Goal: Transaction & Acquisition: Purchase product/service

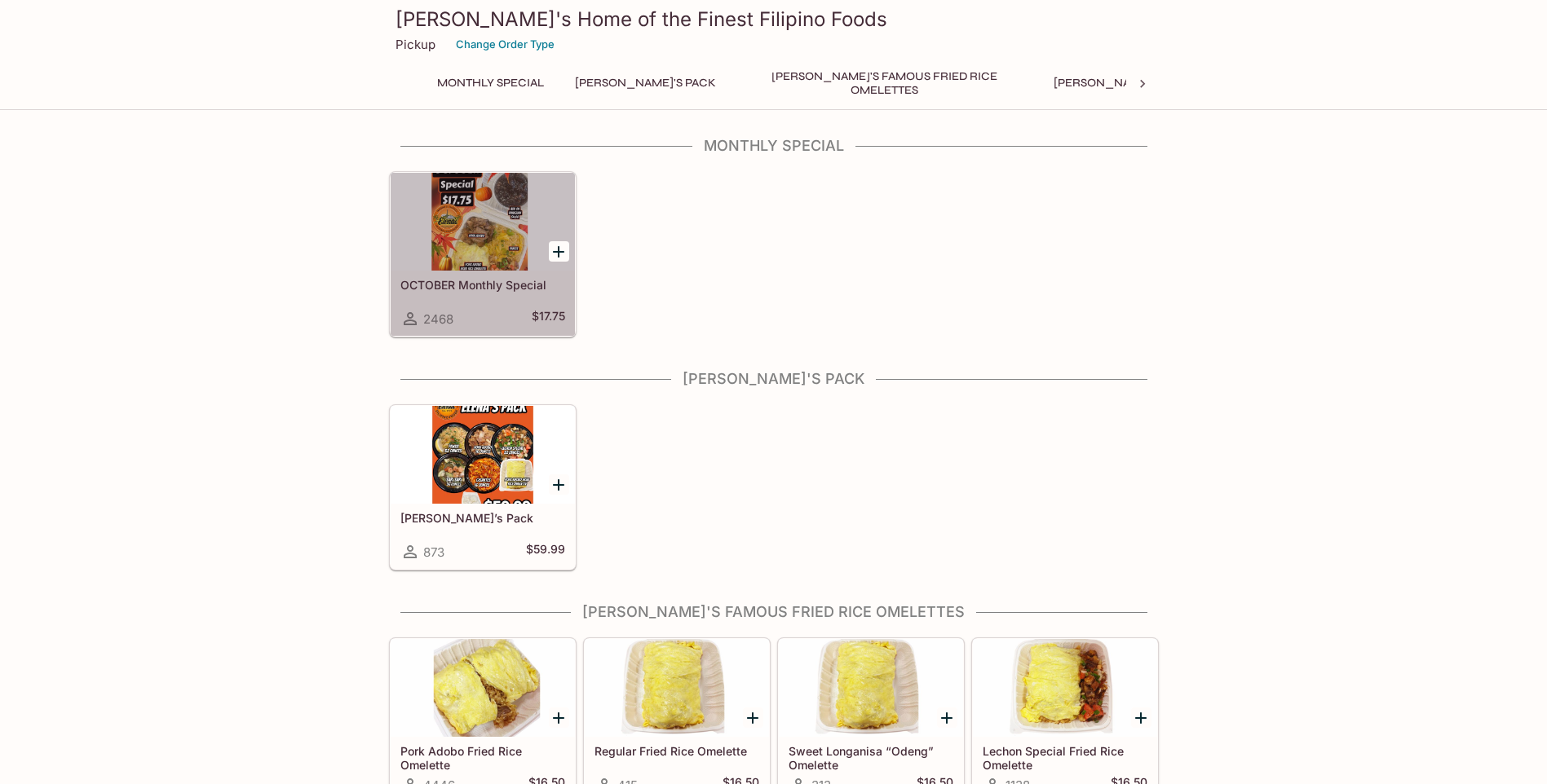
click at [474, 222] on div at bounding box center [483, 222] width 185 height 98
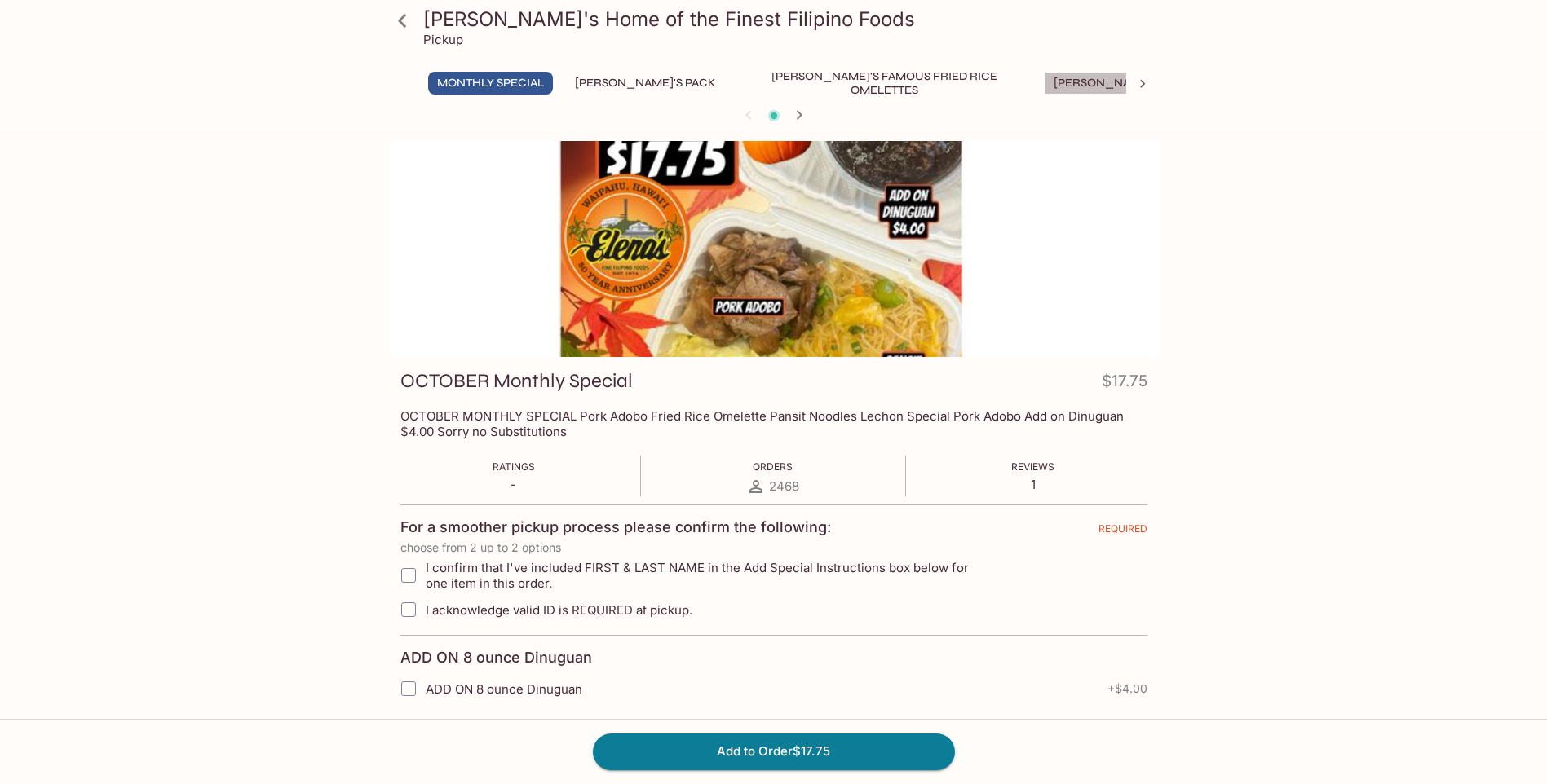
click at [1045, 85] on button "[PERSON_NAME]'s Mixed Plates" at bounding box center [1148, 83] width 208 height 23
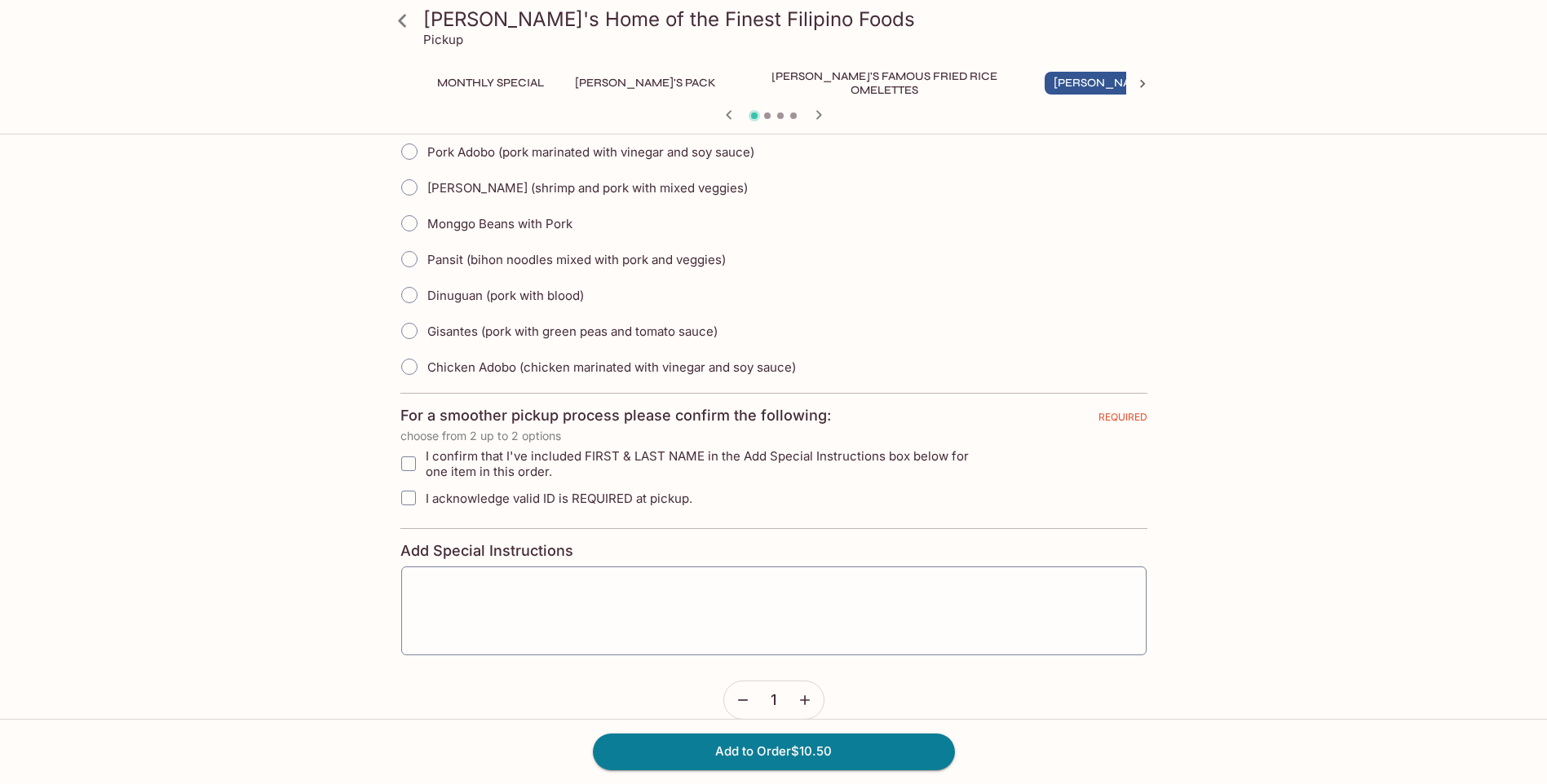
scroll to position [405, 0]
click at [816, 118] on icon "button" at bounding box center [818, 114] width 6 height 9
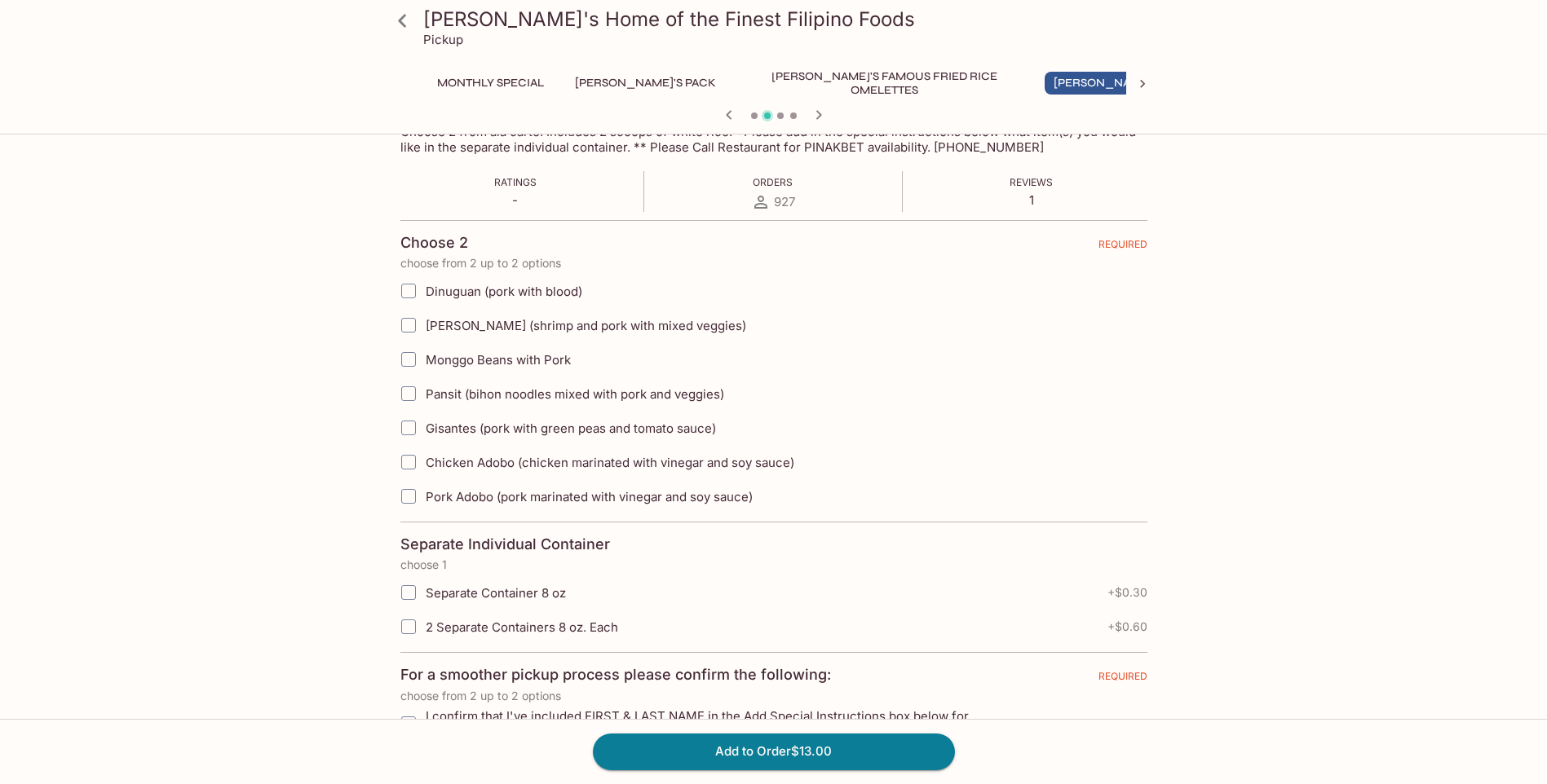
scroll to position [163, 0]
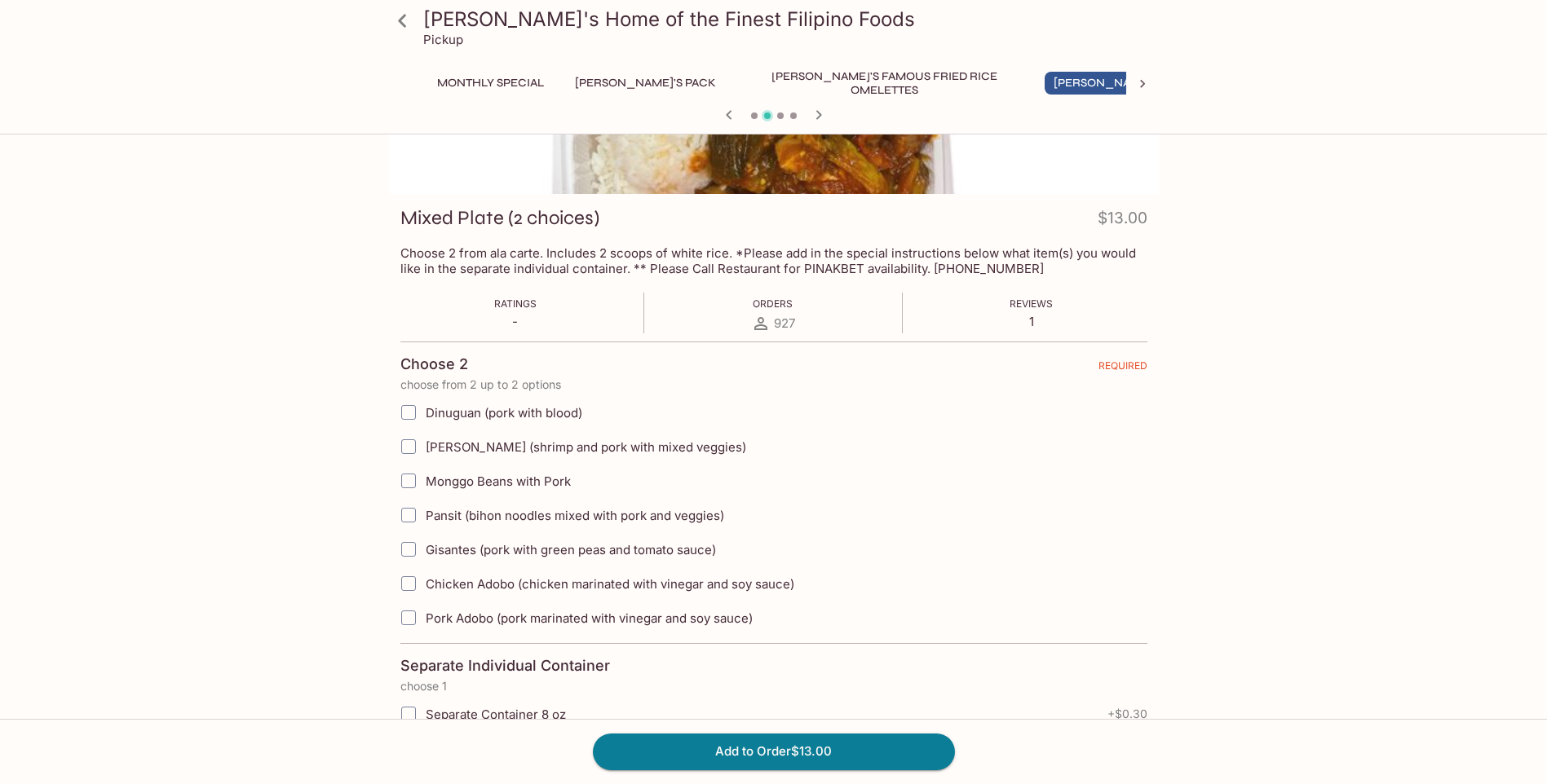
click at [818, 118] on icon "button" at bounding box center [818, 114] width 6 height 9
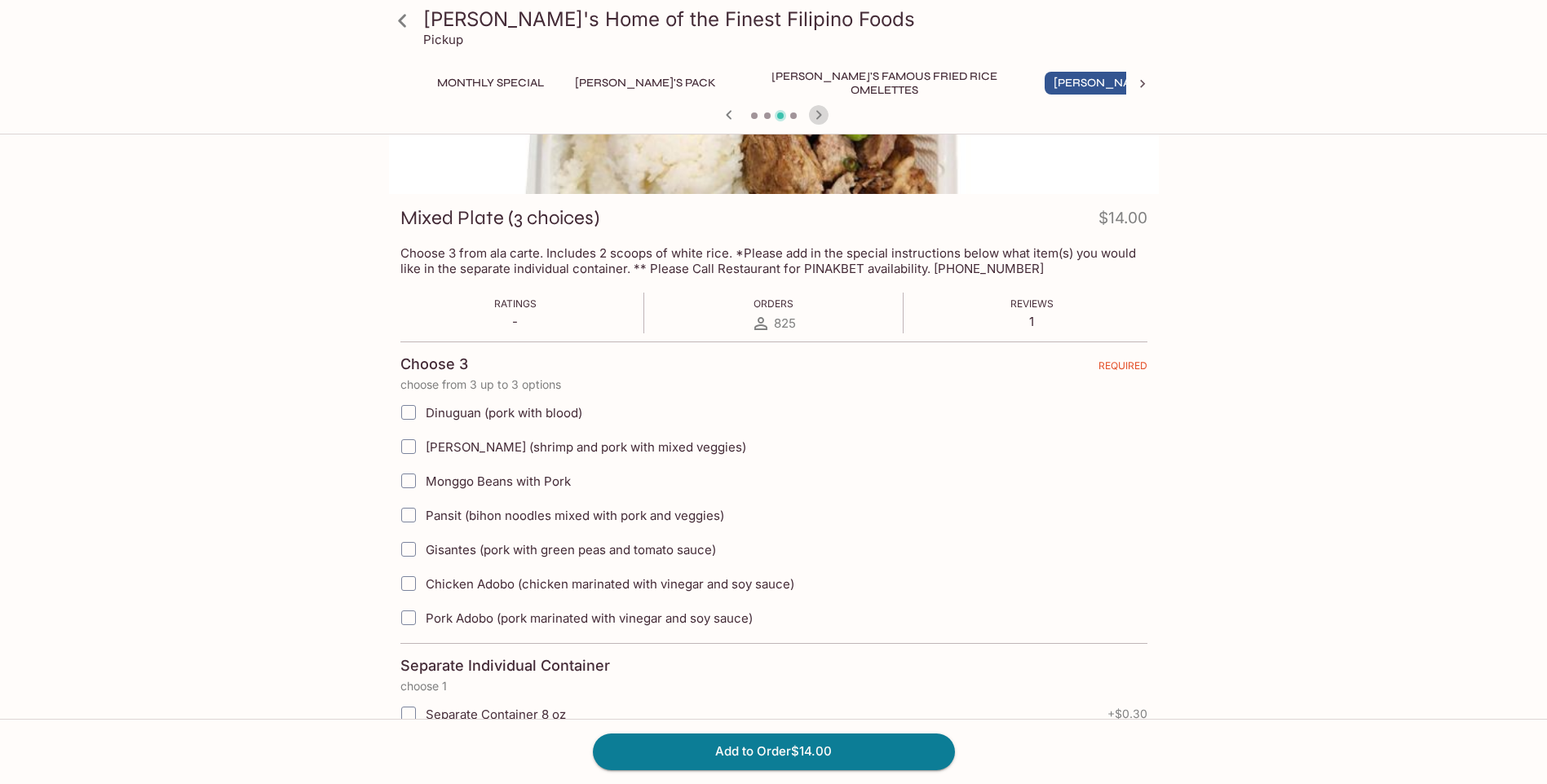
click at [818, 118] on icon "button" at bounding box center [818, 114] width 6 height 9
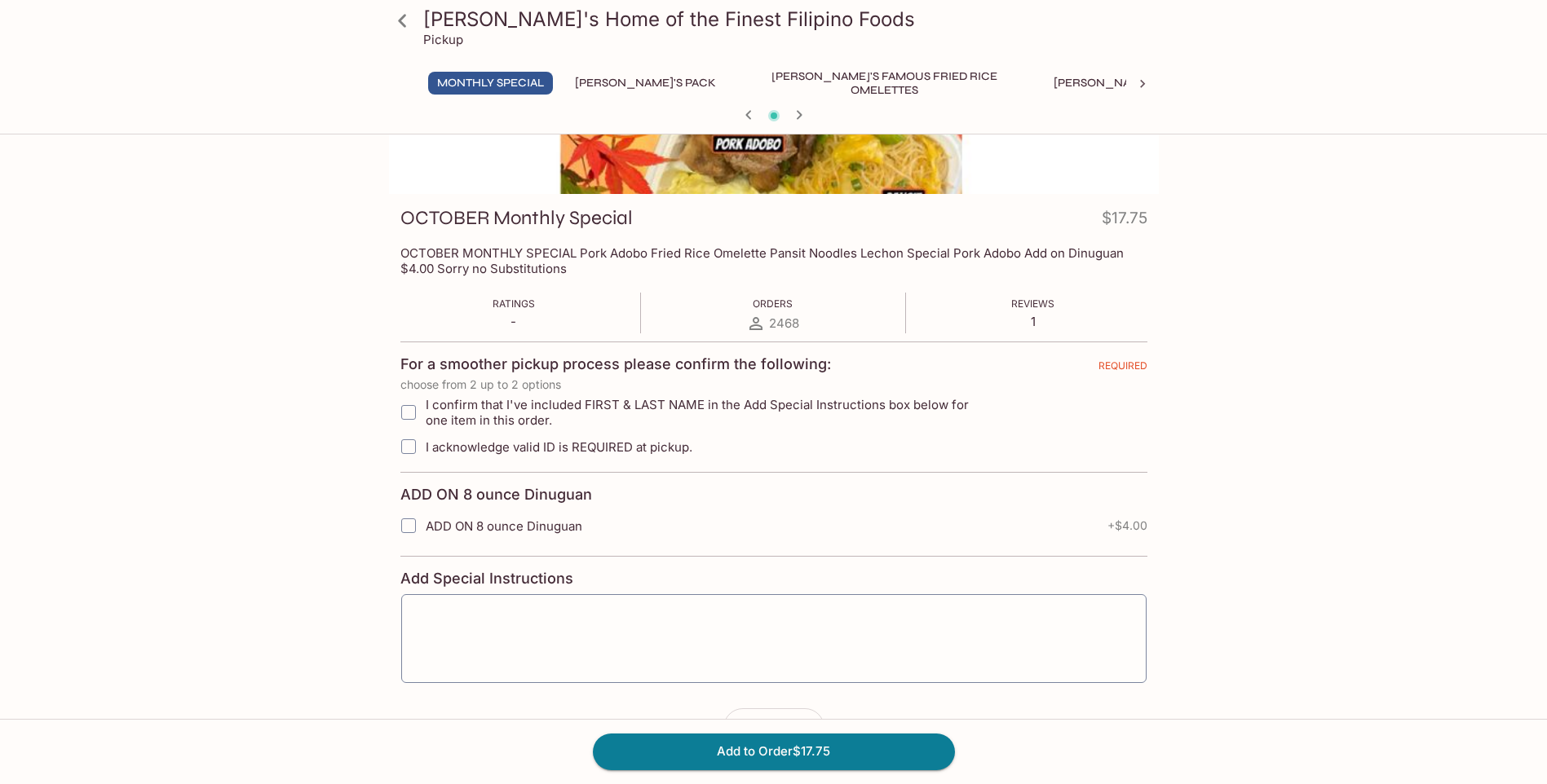
click at [748, 119] on icon "button" at bounding box center [748, 115] width 20 height 20
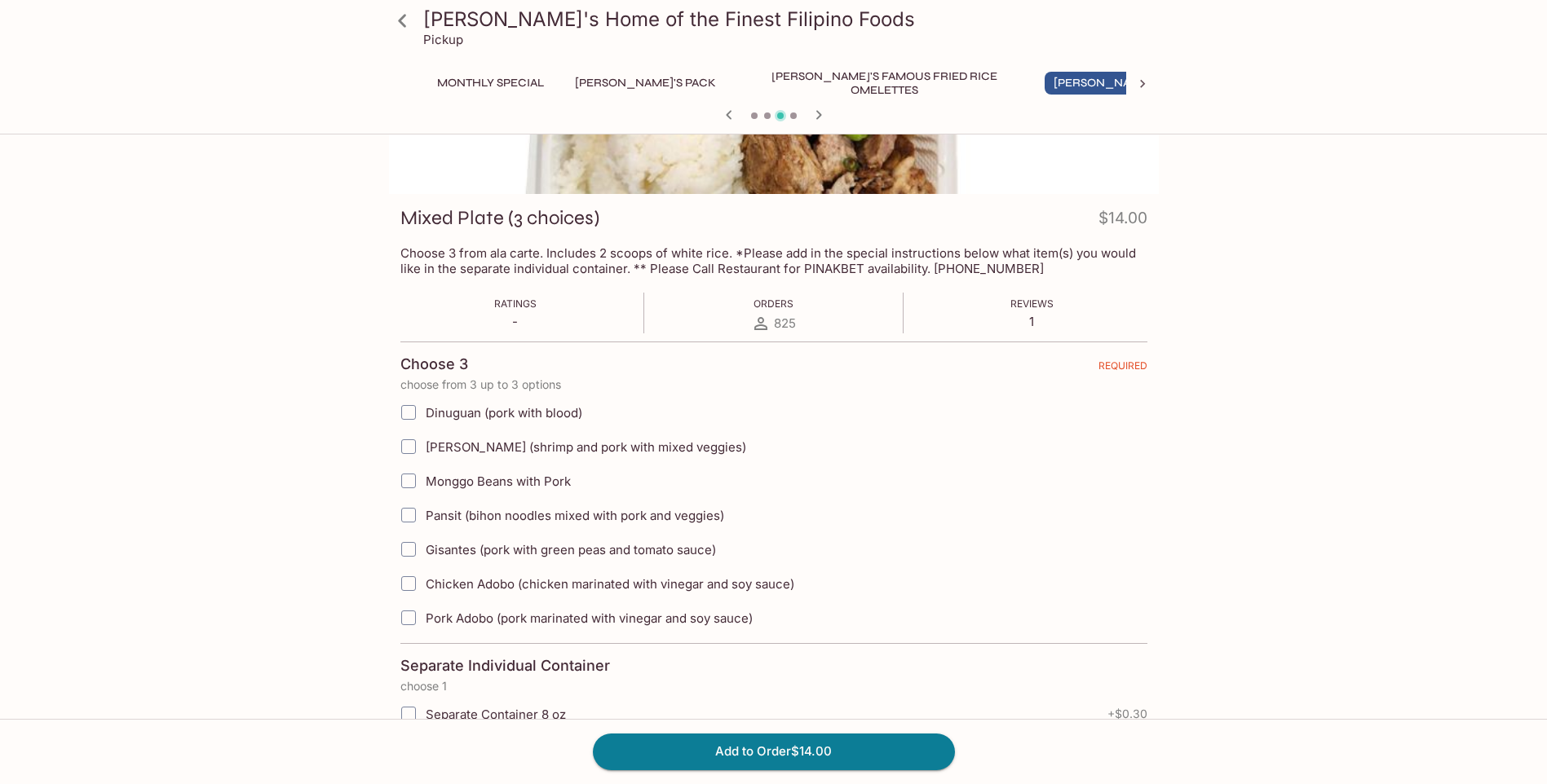
click at [818, 116] on icon "button" at bounding box center [818, 115] width 20 height 20
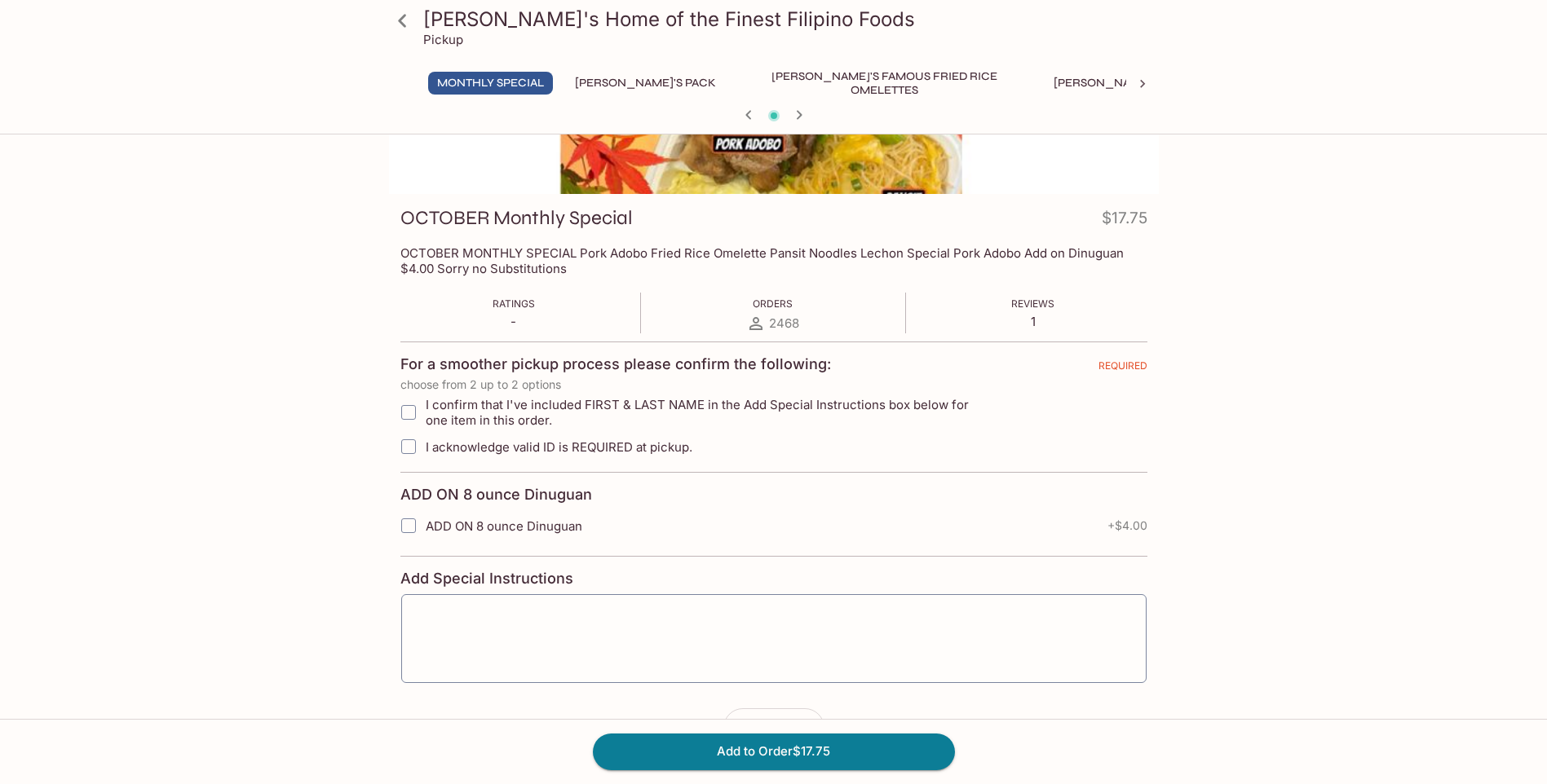
click at [1141, 83] on icon at bounding box center [1143, 84] width 16 height 16
click at [1141, 85] on icon at bounding box center [1143, 84] width 16 height 16
click at [1144, 84] on button "Additional Items" at bounding box center [1206, 83] width 123 height 23
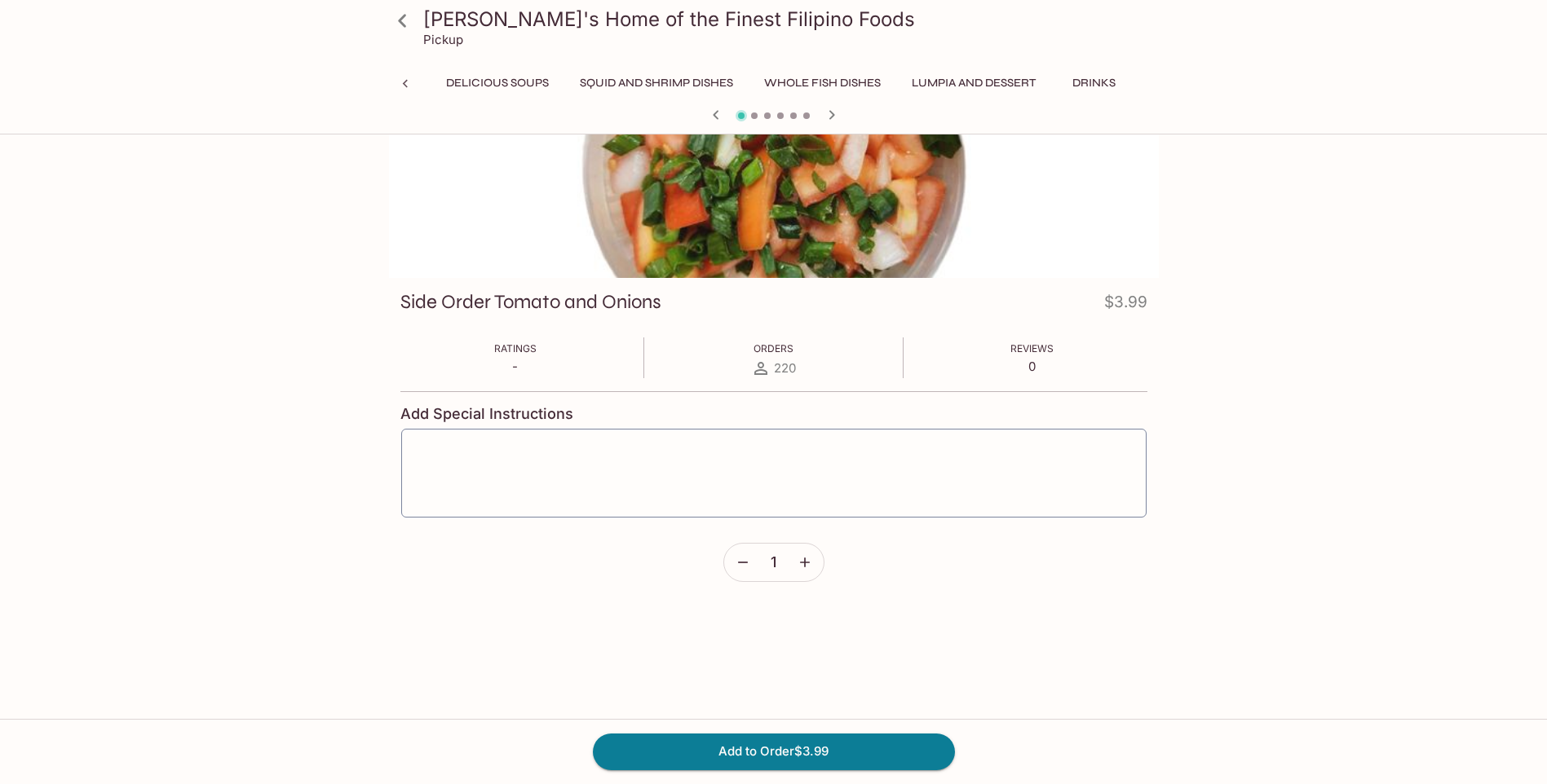
scroll to position [0, 0]
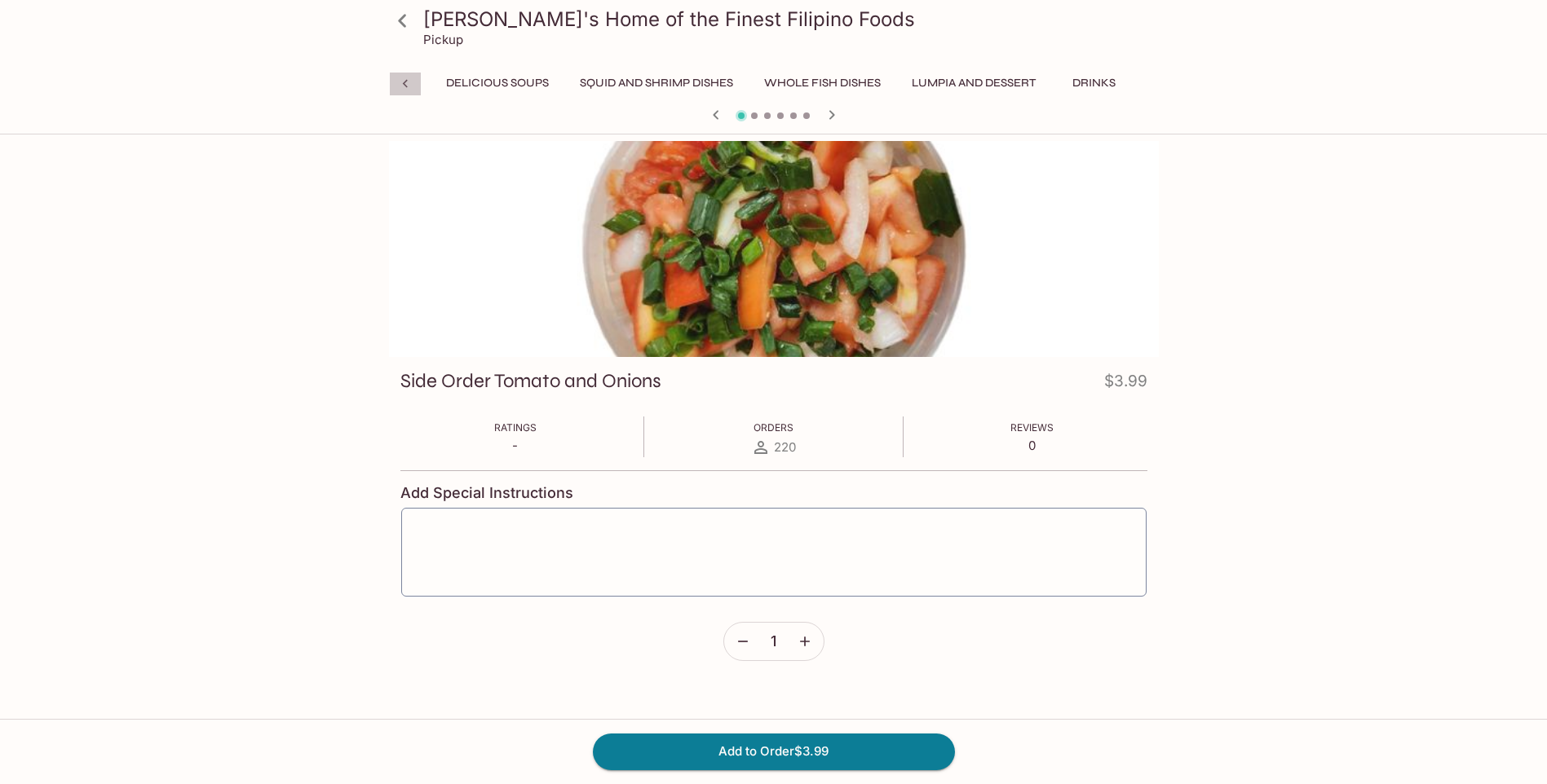
click at [404, 82] on icon at bounding box center [404, 84] width 5 height 8
click at [1060, 80] on button "Delicious Soups" at bounding box center [1121, 83] width 121 height 23
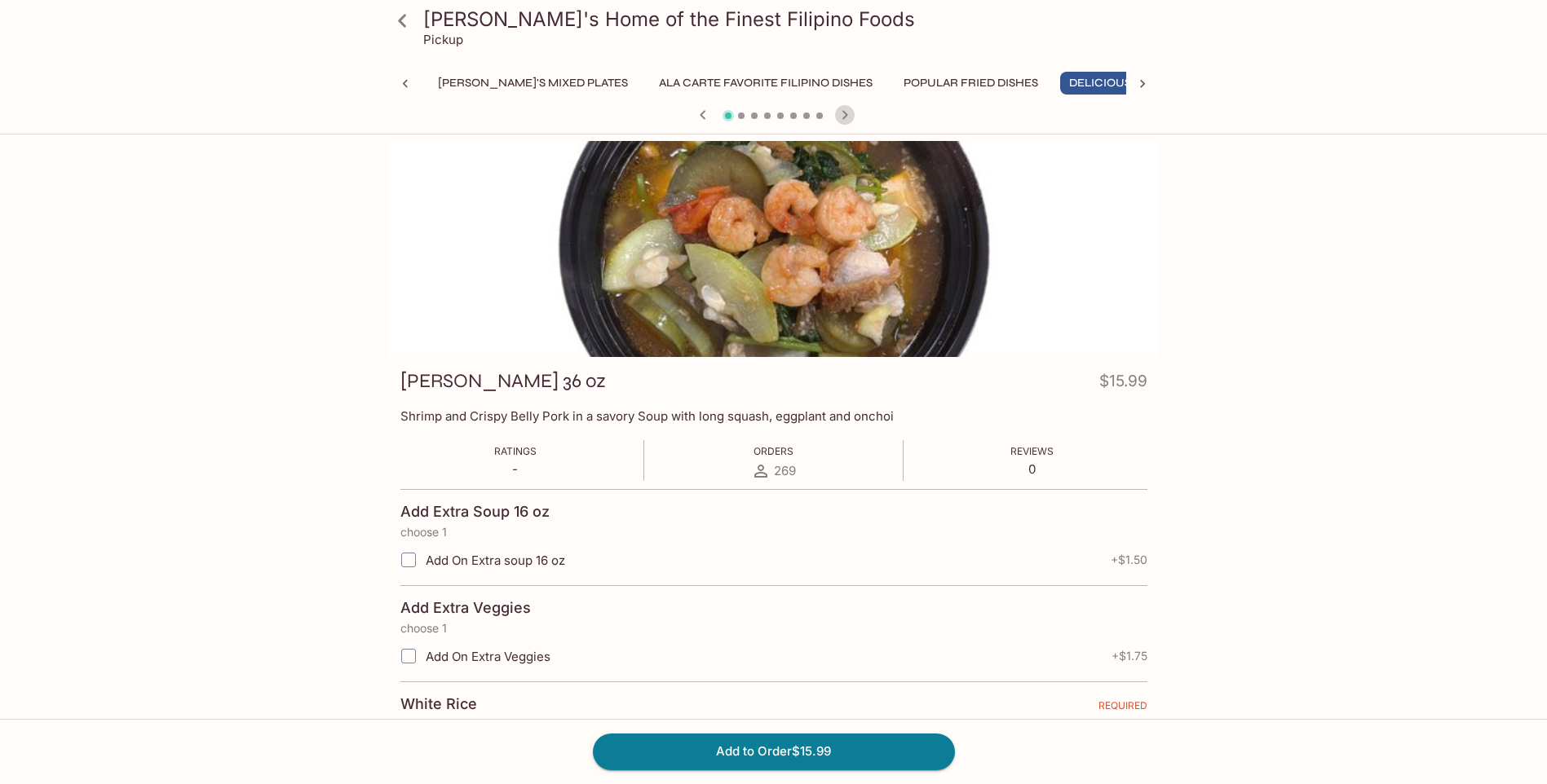
click at [845, 117] on icon "button" at bounding box center [844, 114] width 6 height 9
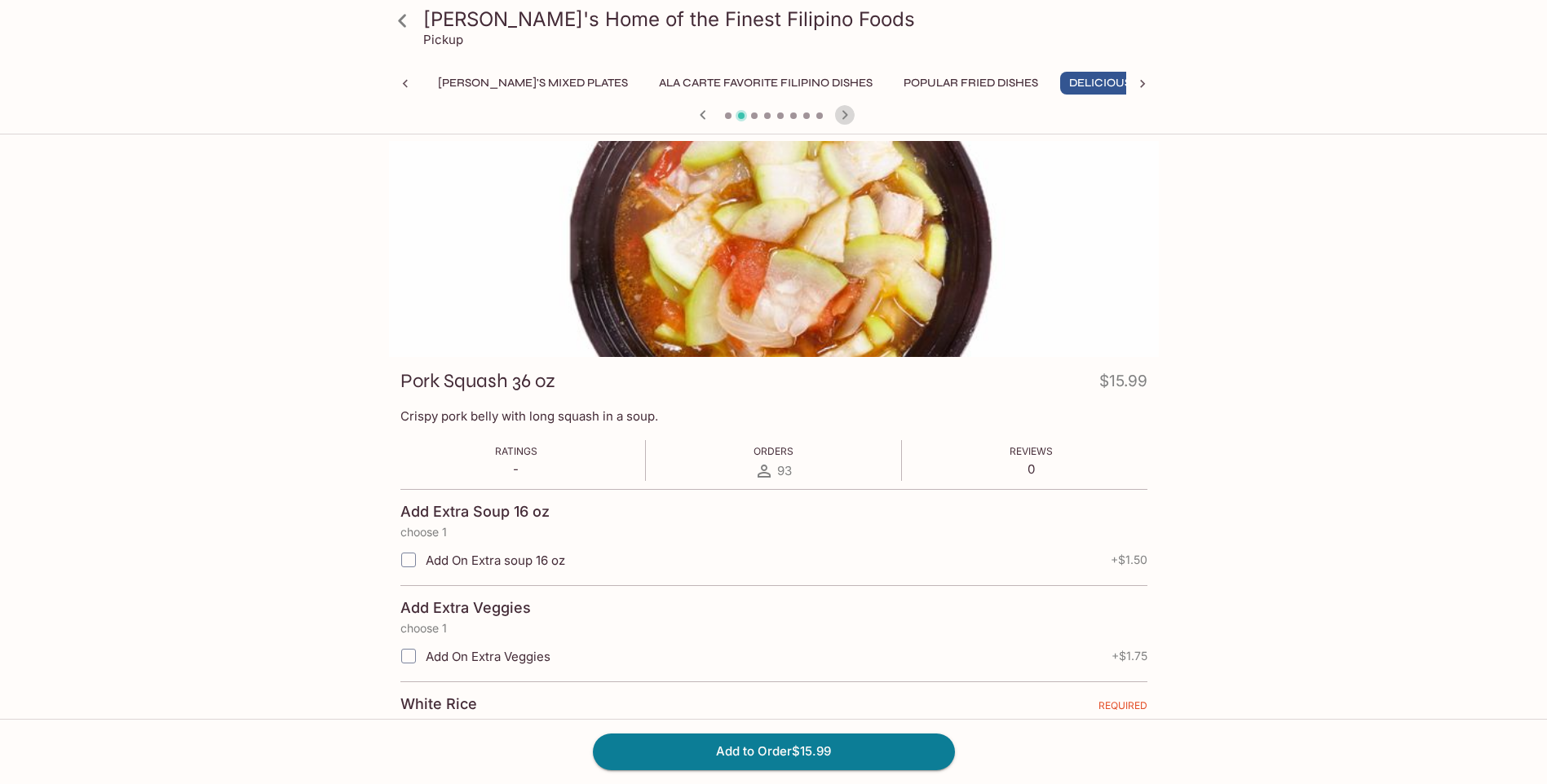
click at [845, 117] on icon "button" at bounding box center [844, 114] width 6 height 9
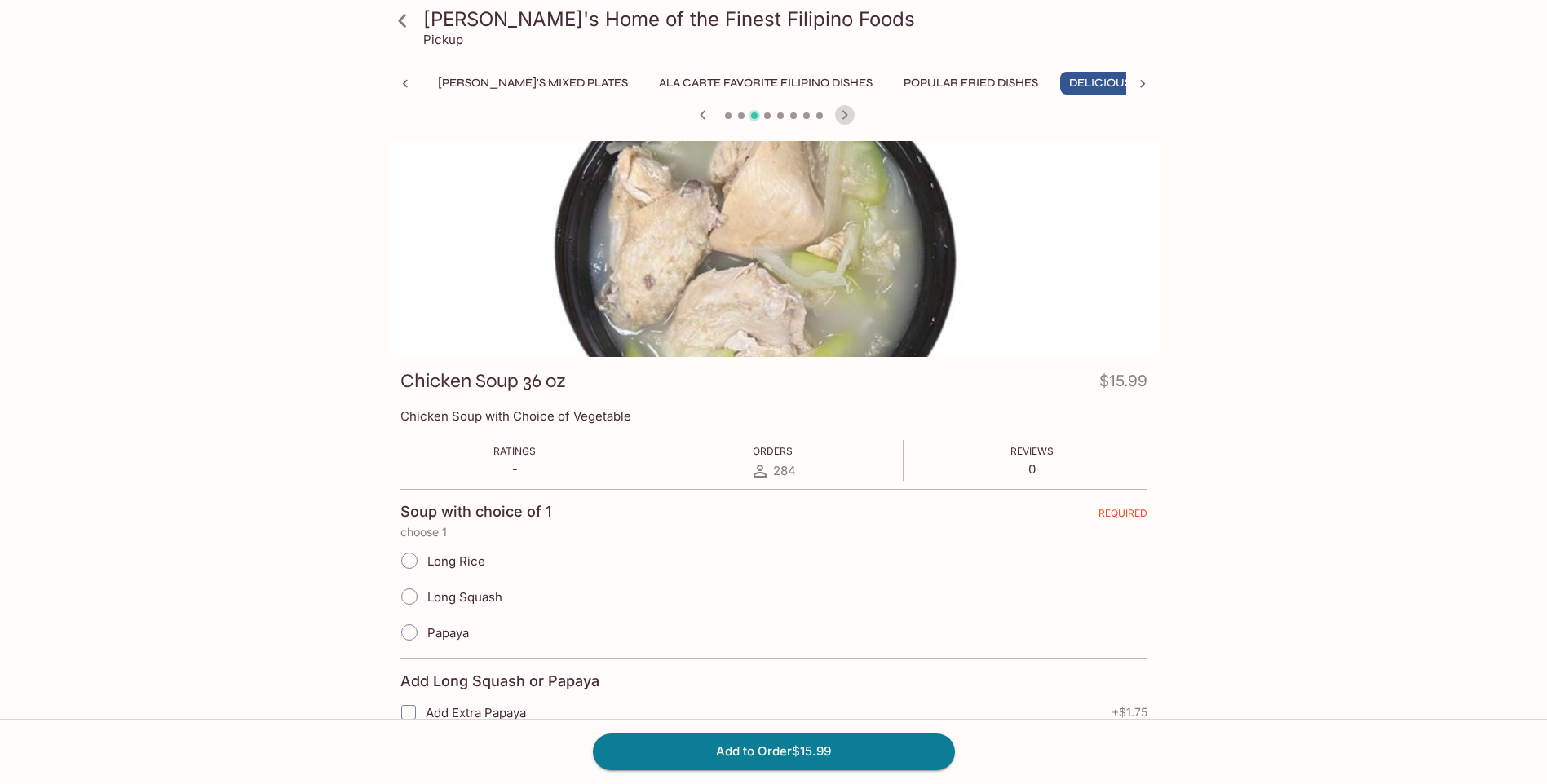
click at [845, 117] on icon "button" at bounding box center [844, 114] width 6 height 9
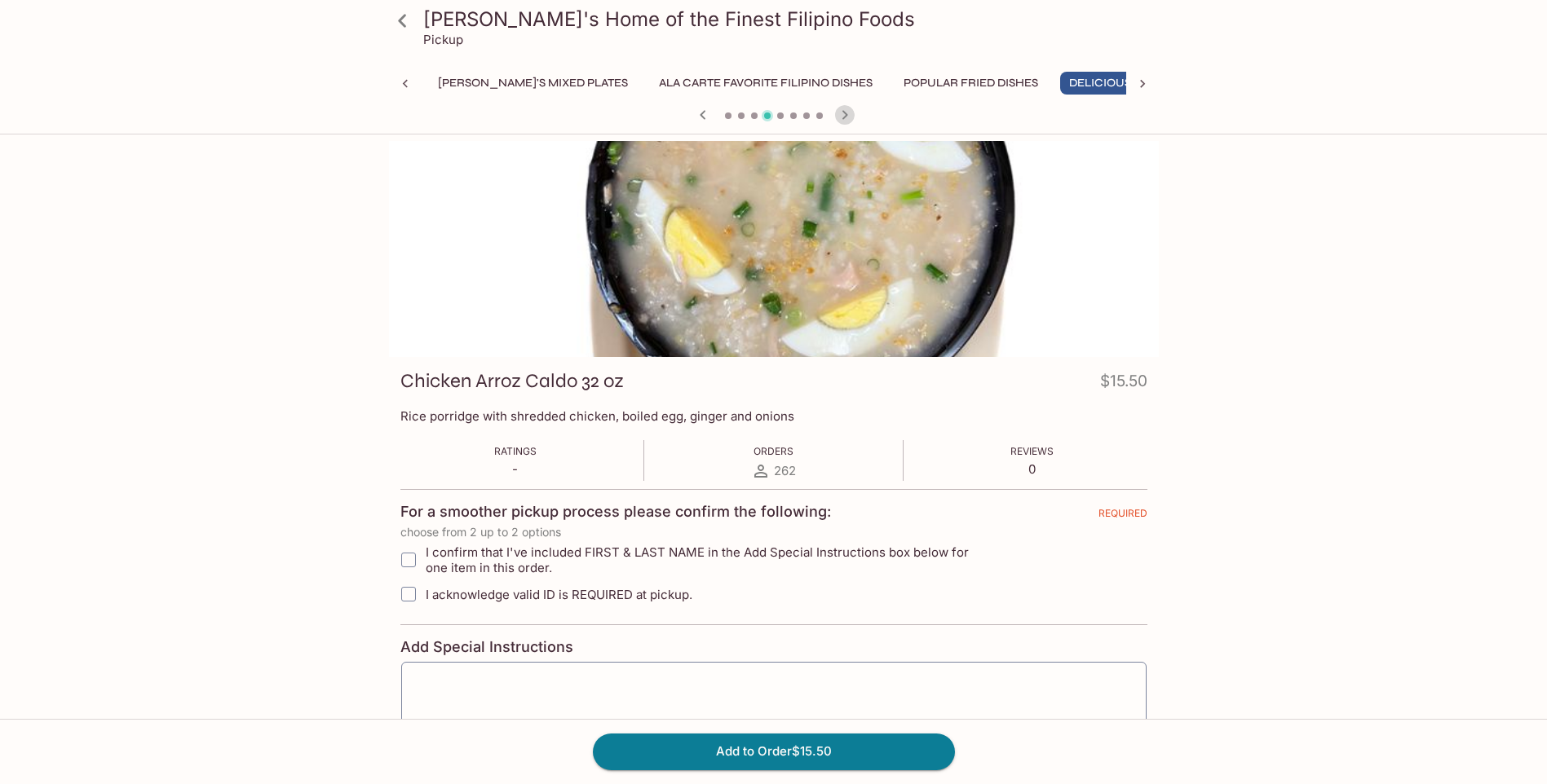
click at [845, 117] on icon "button" at bounding box center [844, 114] width 6 height 9
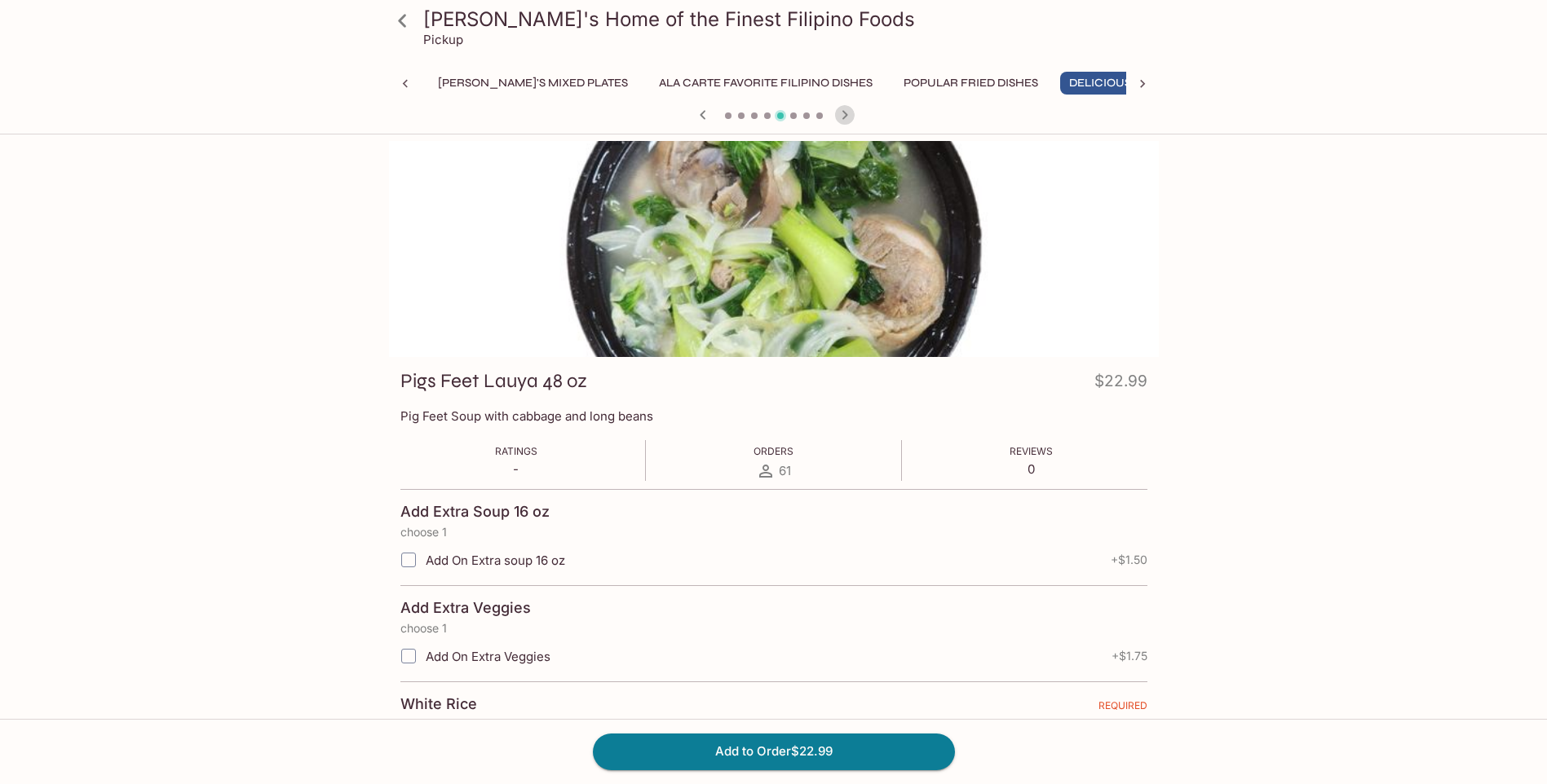
click at [845, 117] on icon "button" at bounding box center [844, 114] width 6 height 9
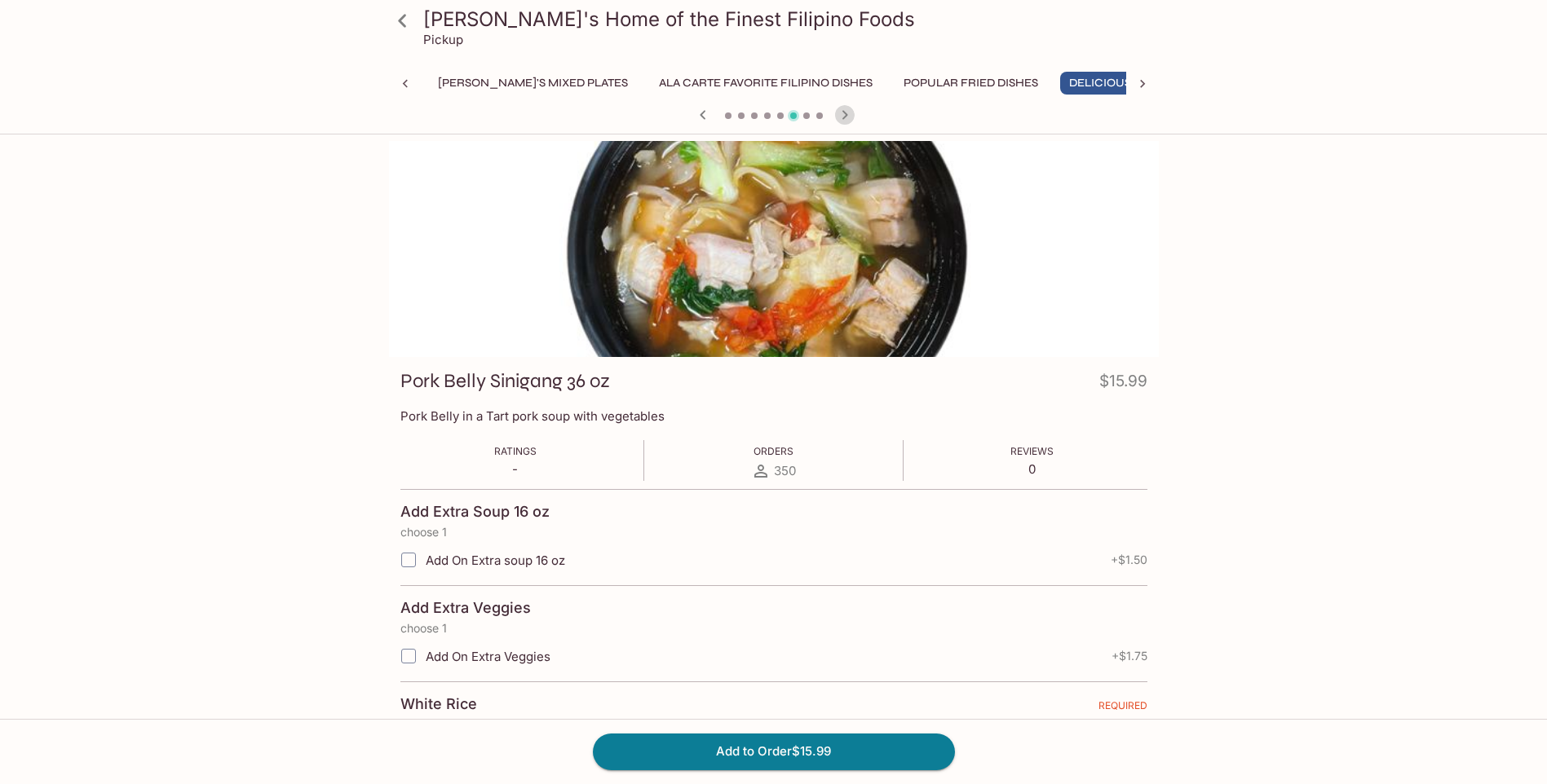
click at [845, 117] on icon "button" at bounding box center [844, 114] width 6 height 9
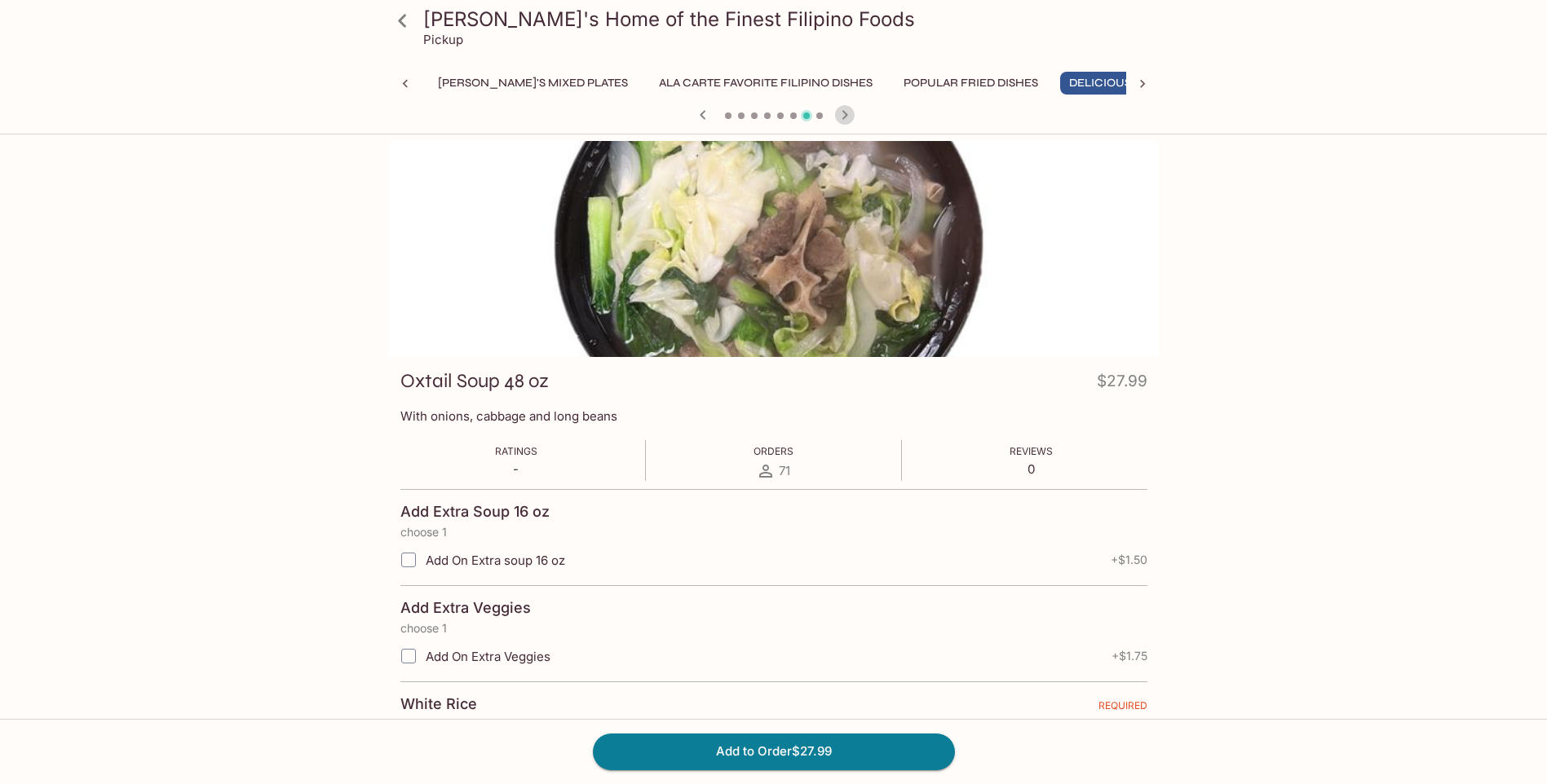
click at [845, 117] on icon "button" at bounding box center [844, 114] width 6 height 9
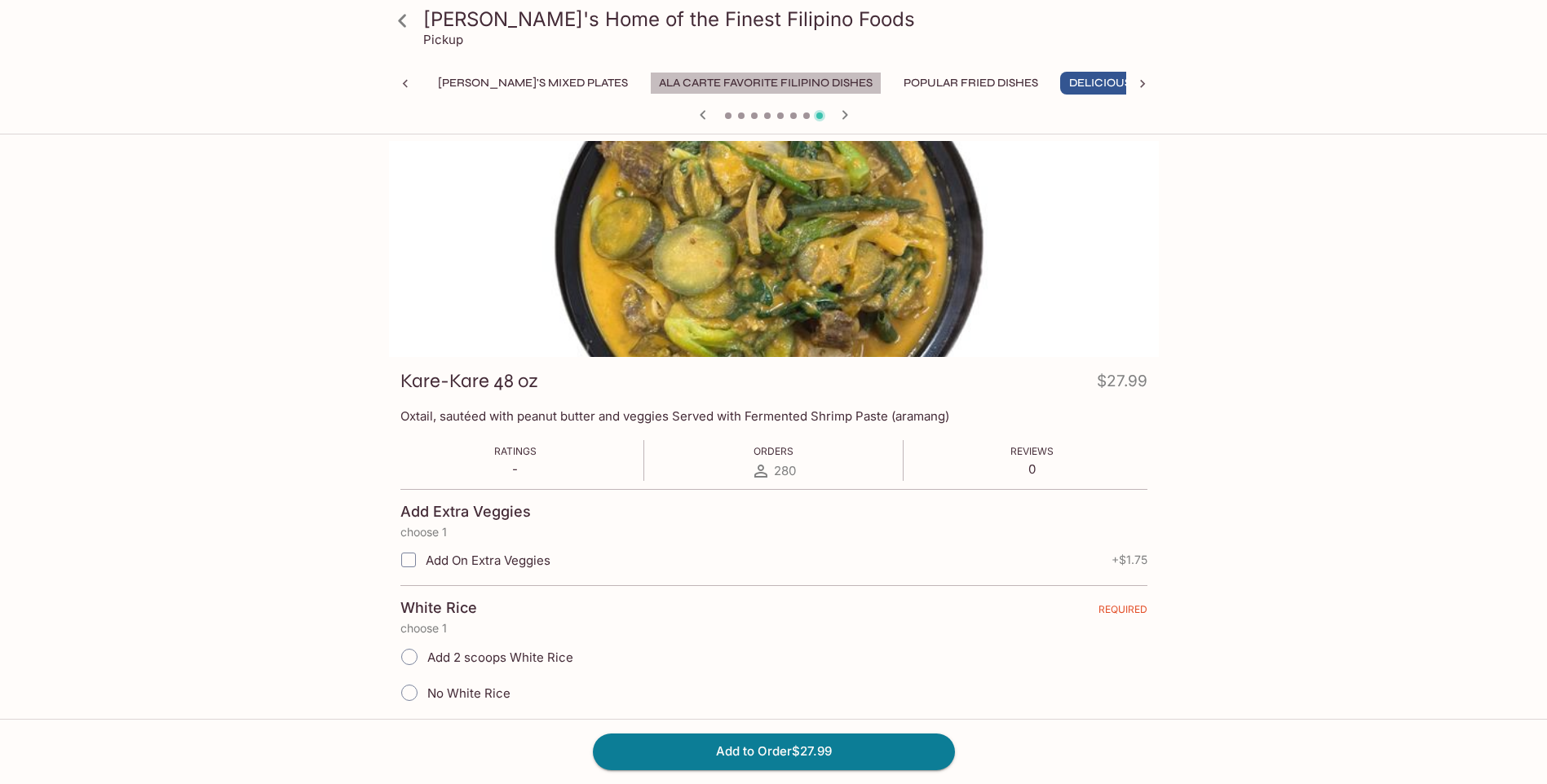
click at [650, 82] on button "Ala Carte Favorite Filipino Dishes" at bounding box center [766, 83] width 232 height 23
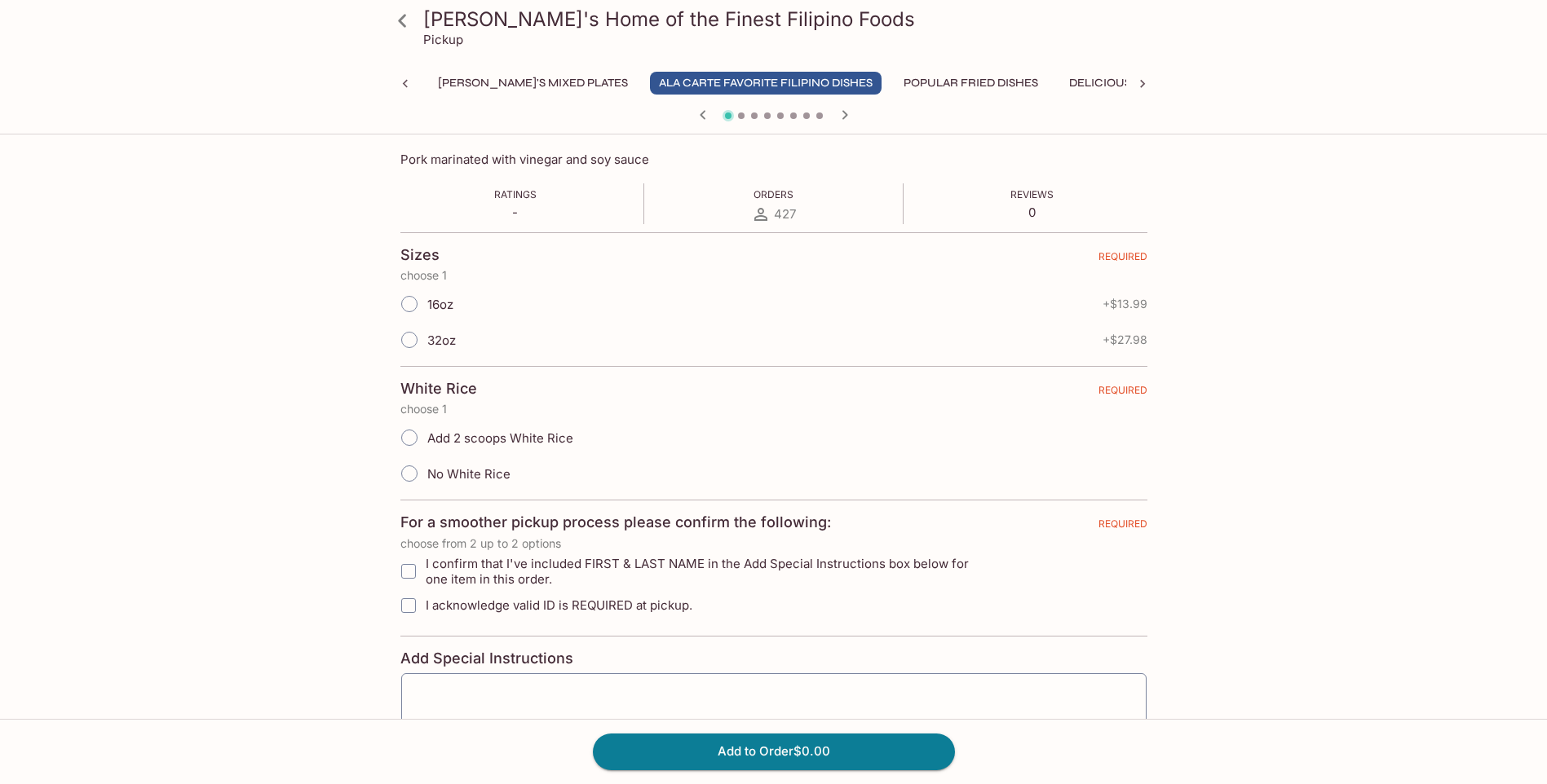
scroll to position [163, 0]
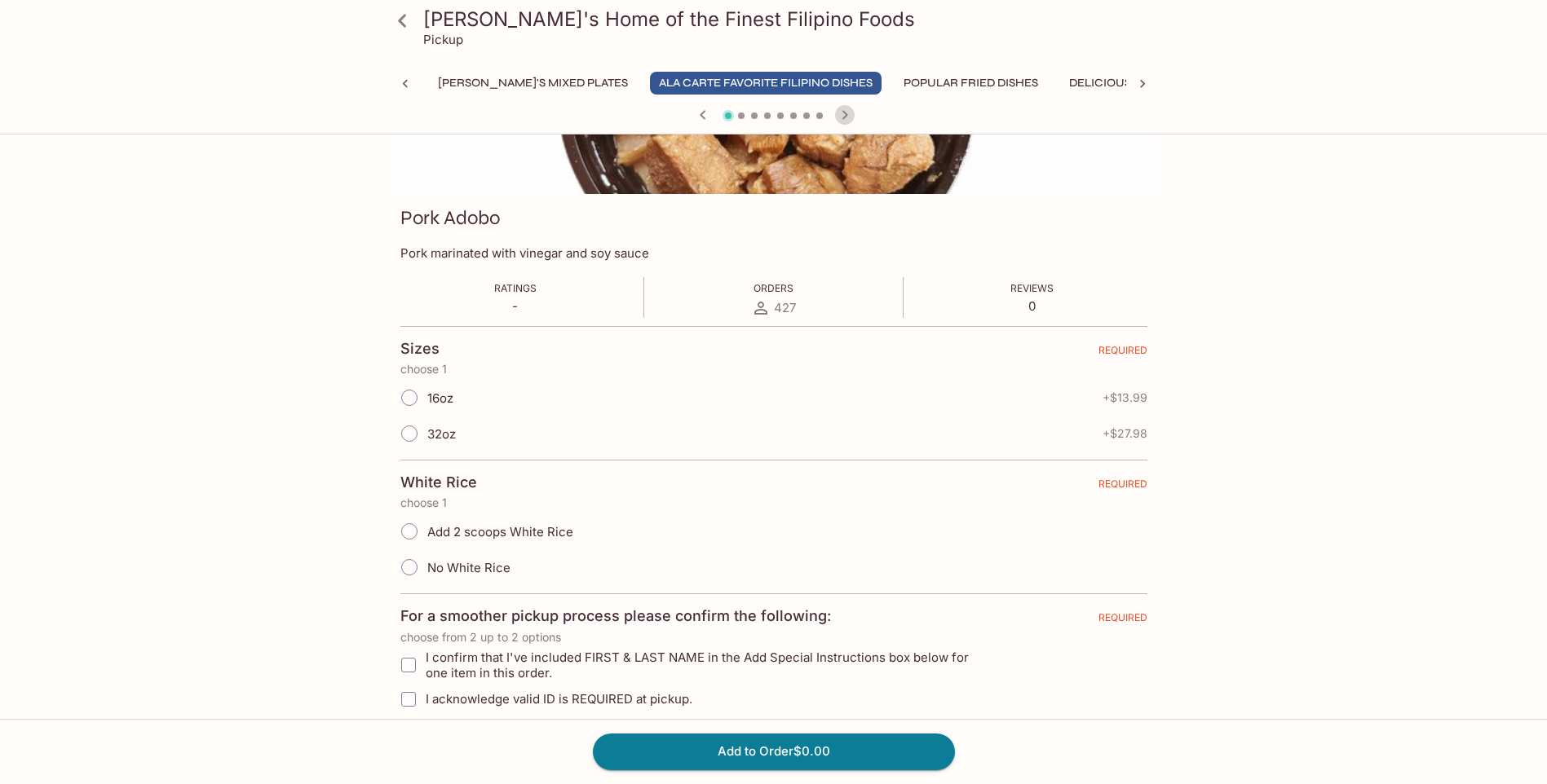
click at [843, 117] on icon "button" at bounding box center [845, 115] width 20 height 20
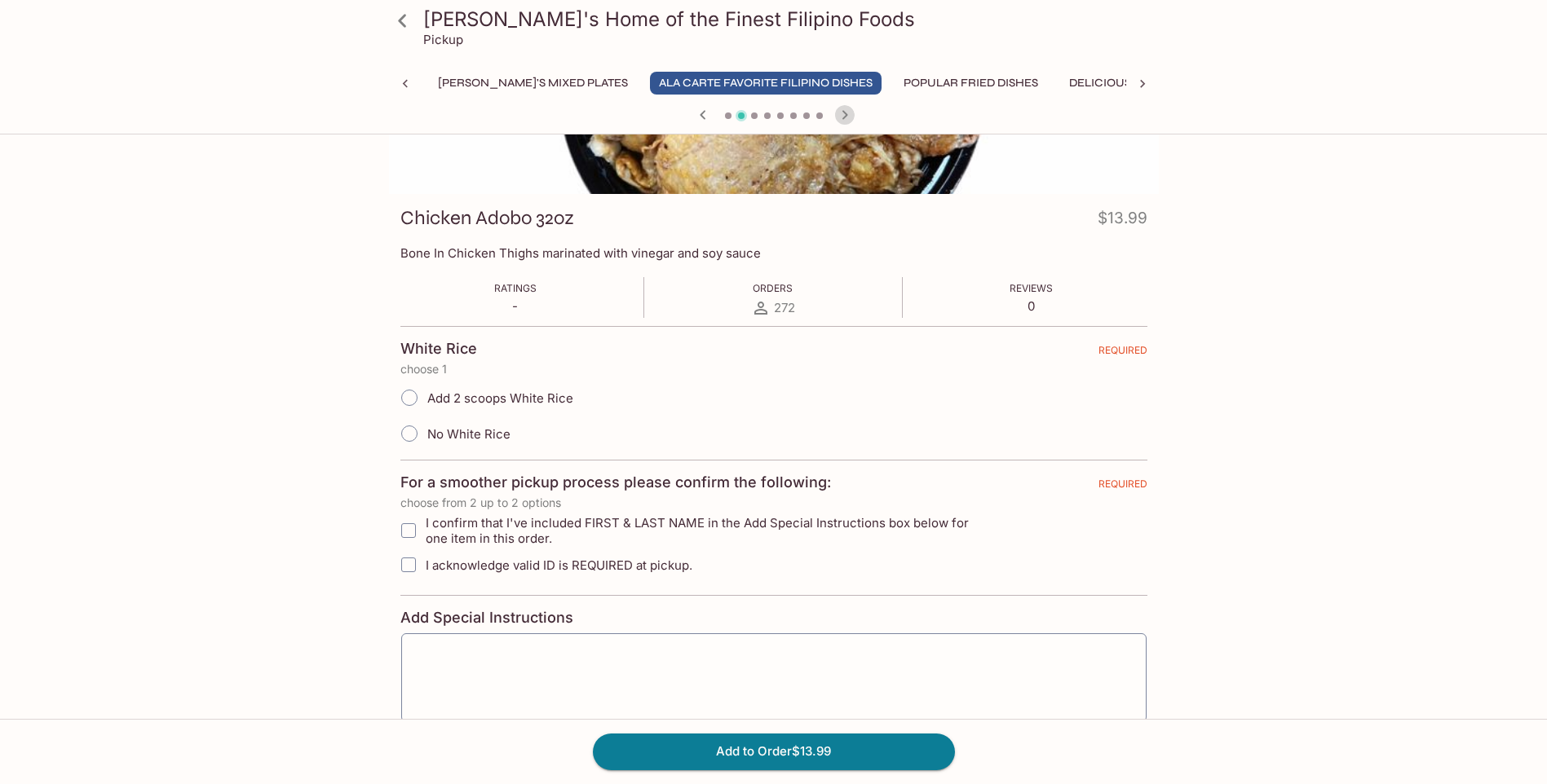
click at [843, 117] on icon "button" at bounding box center [845, 115] width 20 height 20
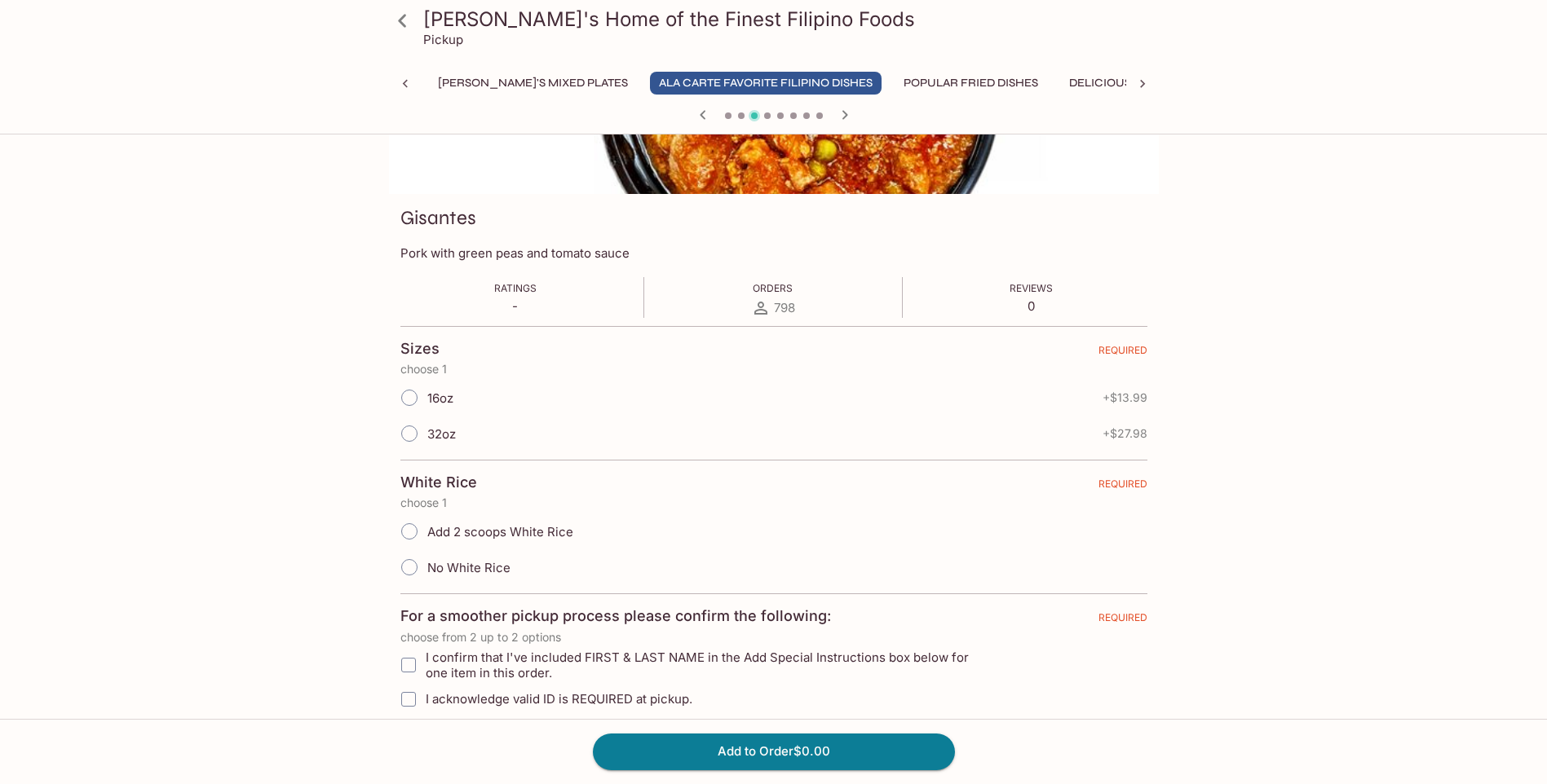
click at [843, 117] on icon "button" at bounding box center [845, 115] width 20 height 20
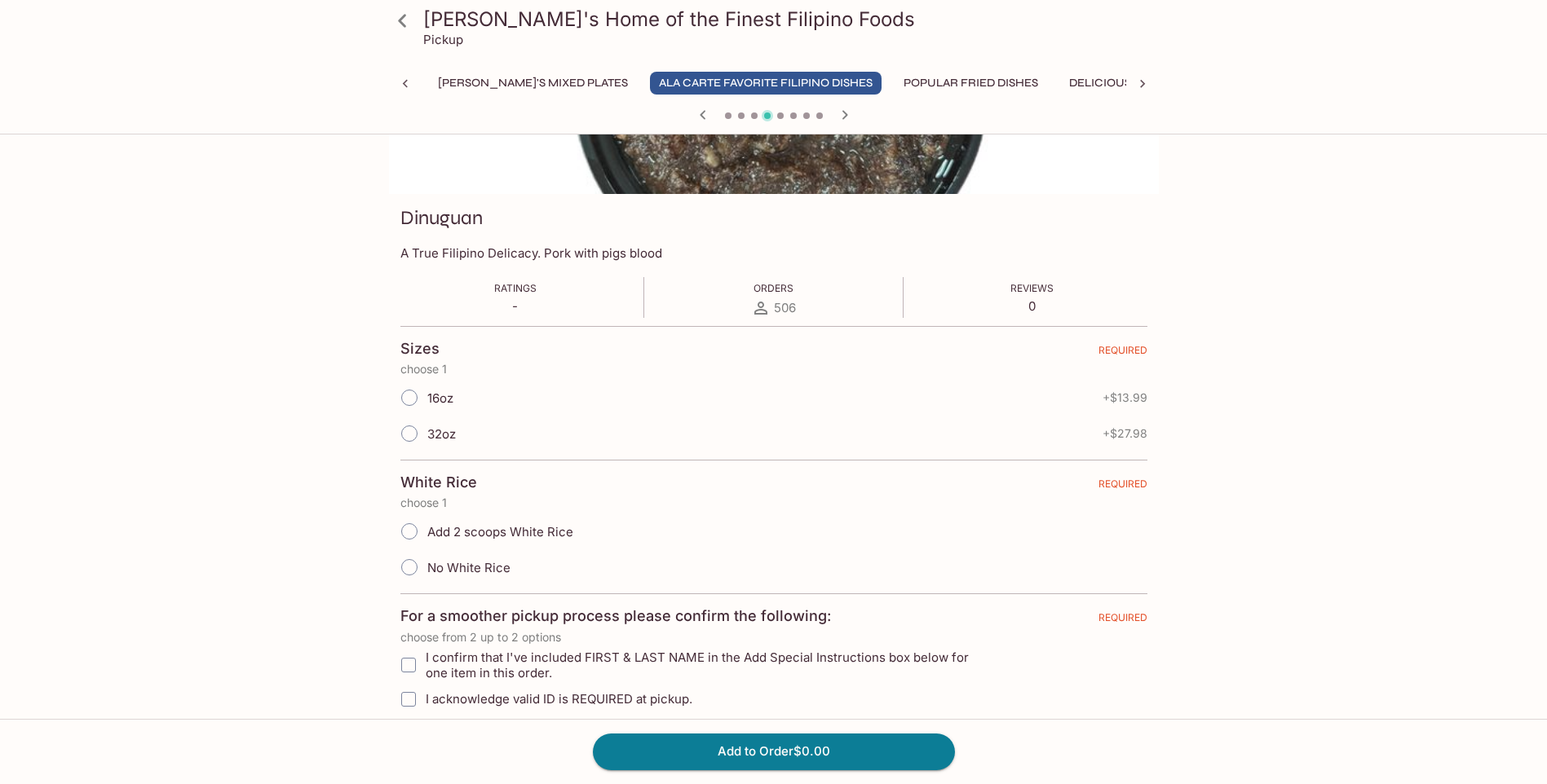
click at [844, 117] on icon "button" at bounding box center [844, 114] width 6 height 9
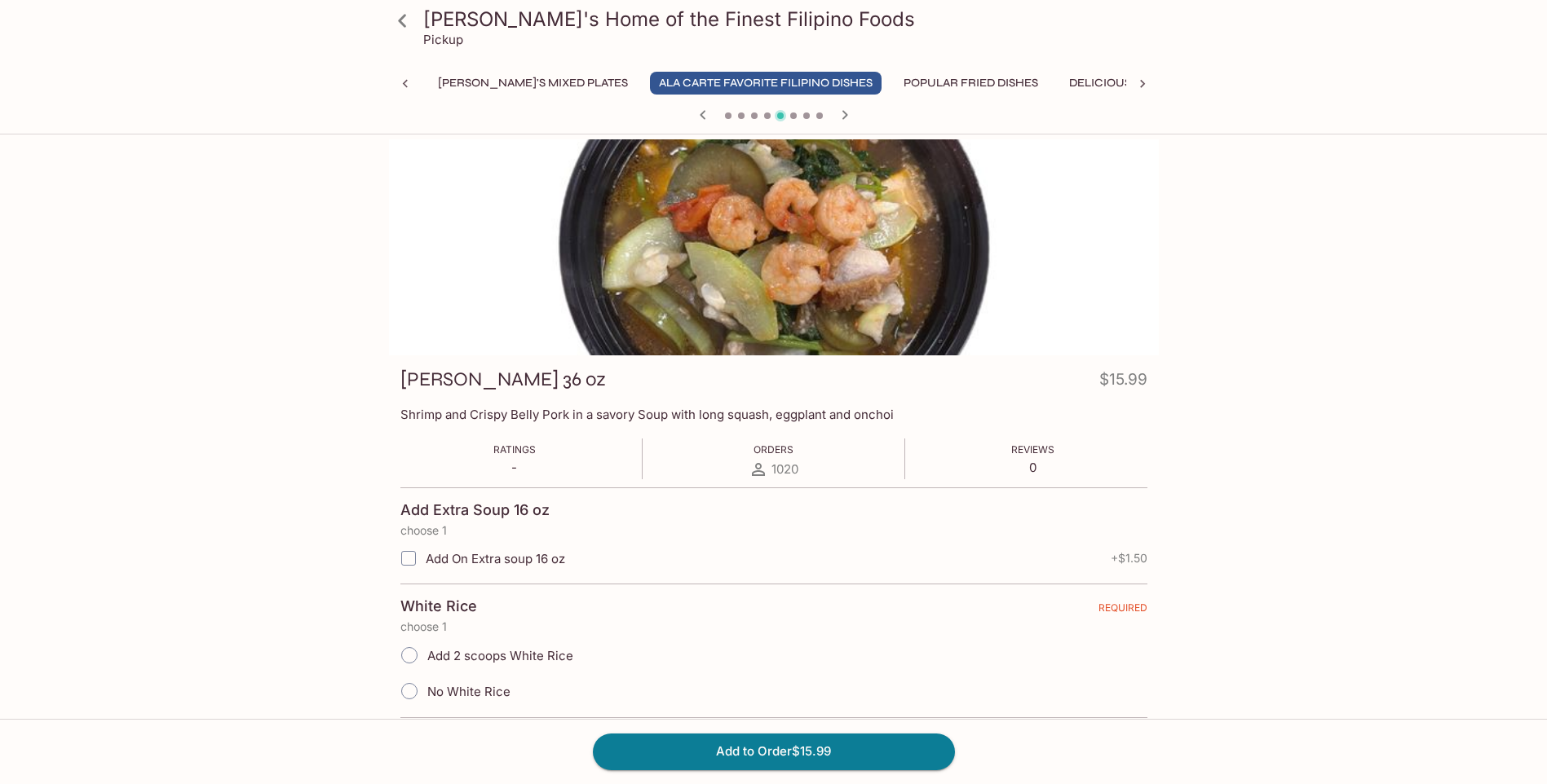
scroll to position [0, 0]
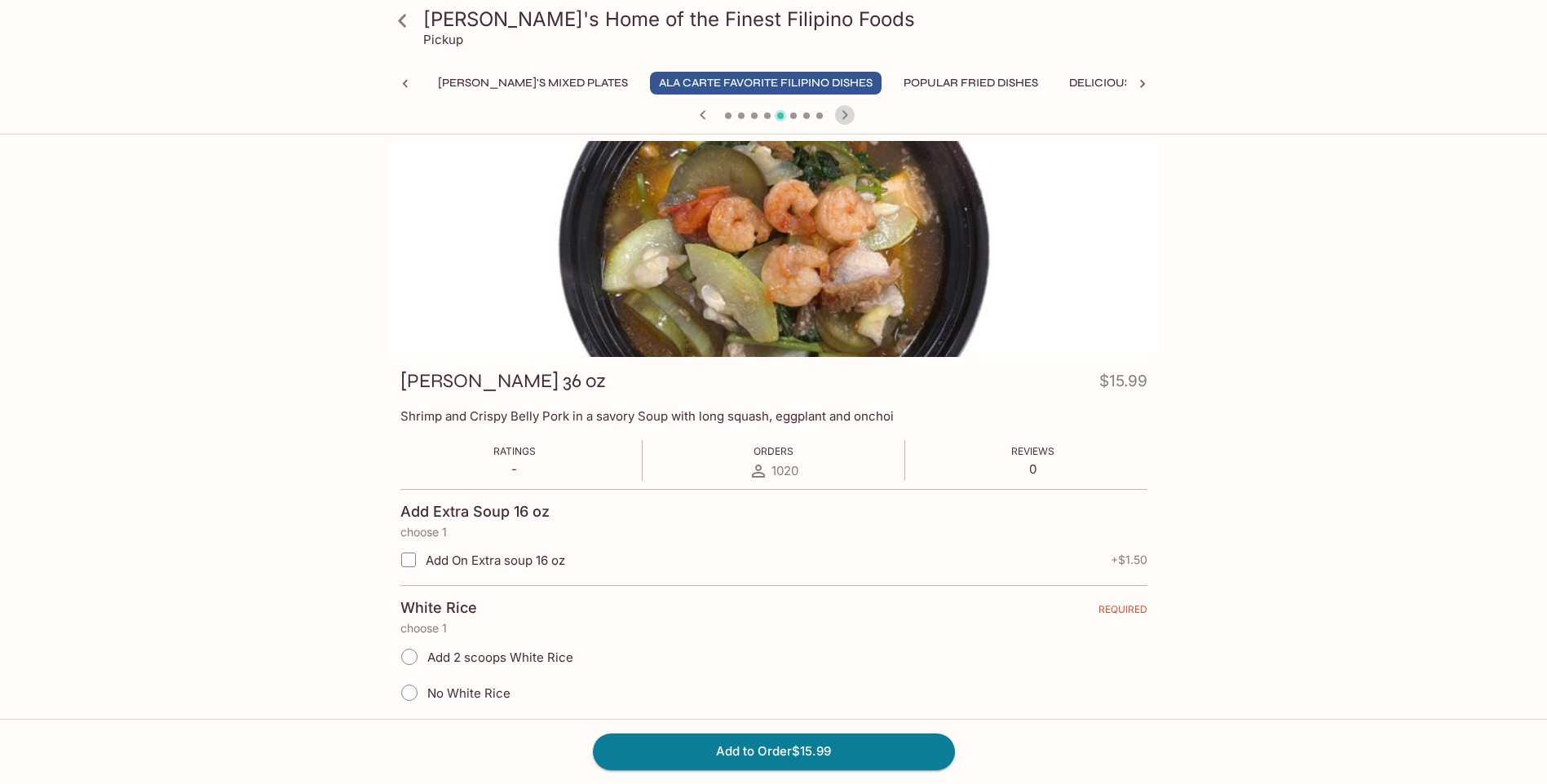
click at [843, 118] on icon "button" at bounding box center [844, 114] width 6 height 9
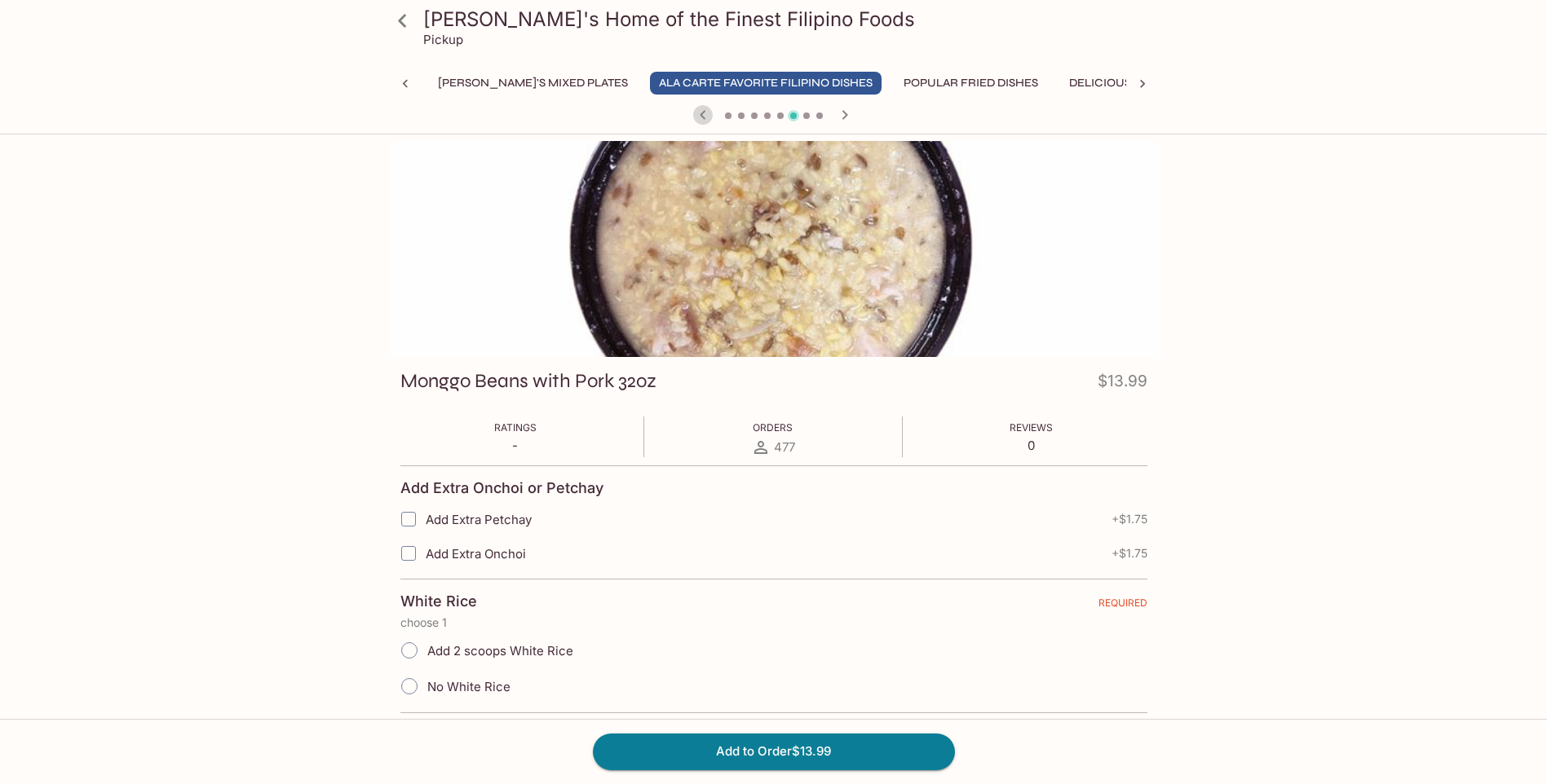
click at [702, 117] on icon "button" at bounding box center [702, 114] width 6 height 9
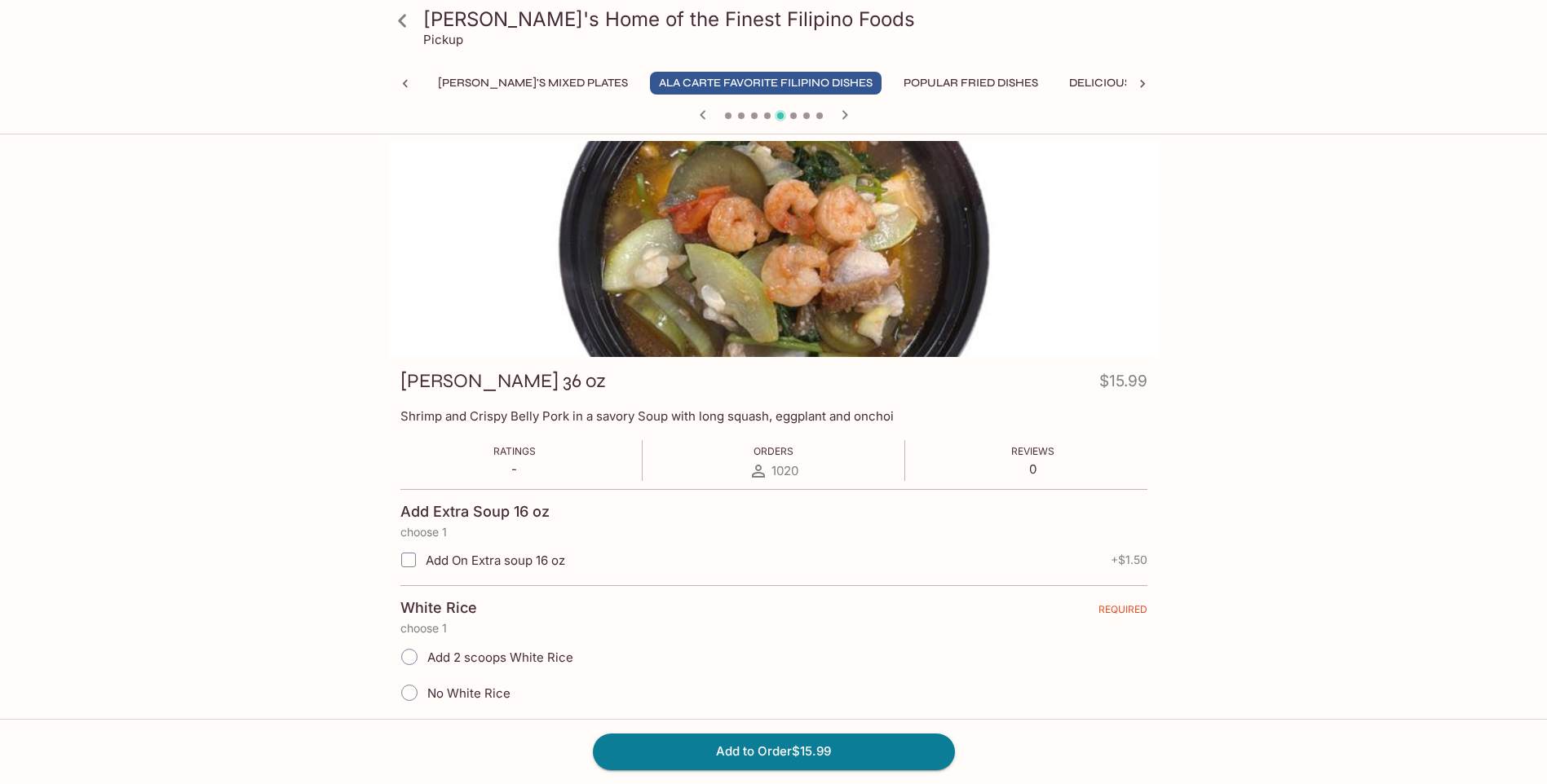
click at [702, 117] on icon "button" at bounding box center [702, 114] width 6 height 9
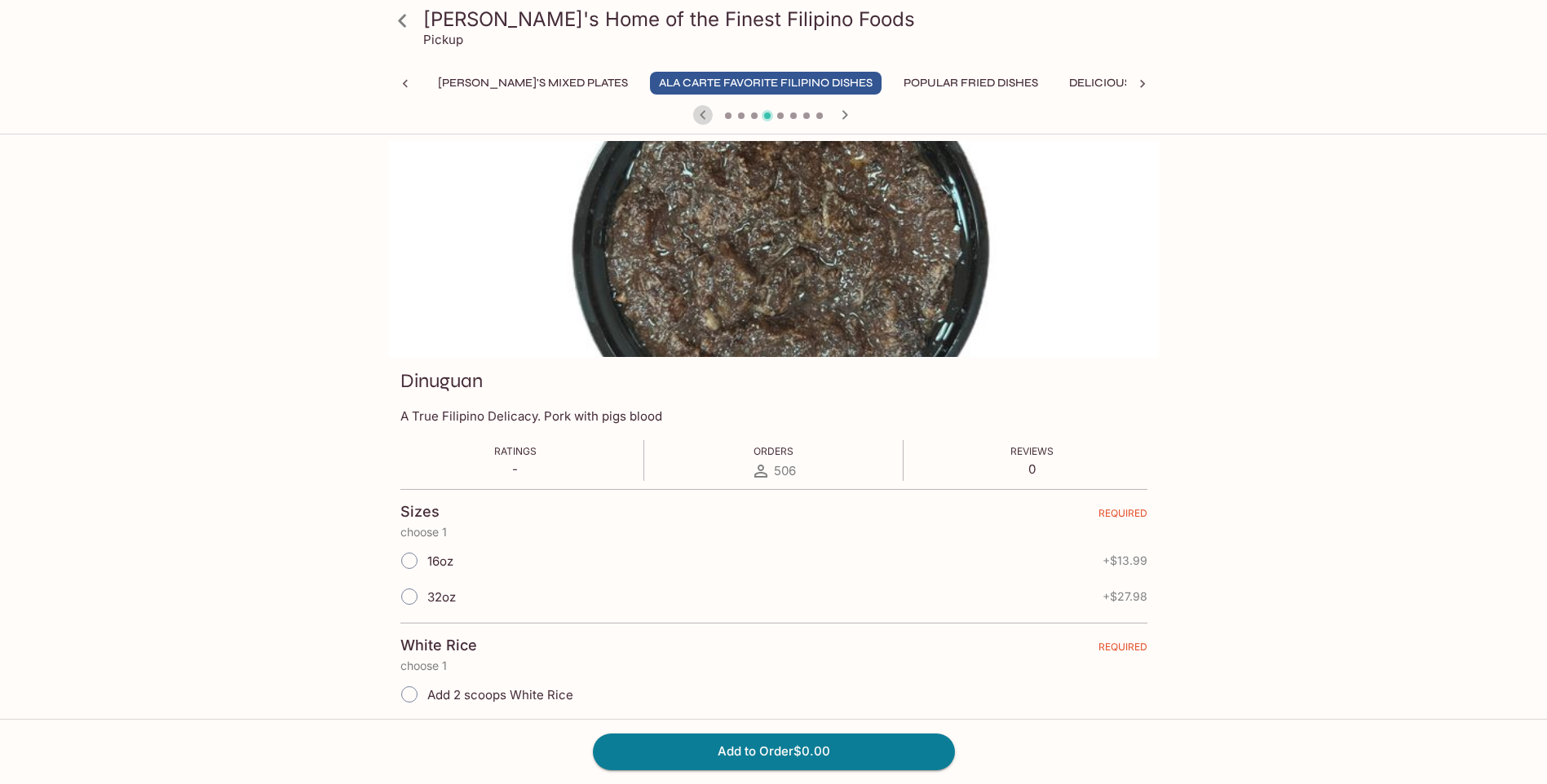
click at [702, 117] on icon "button" at bounding box center [702, 114] width 6 height 9
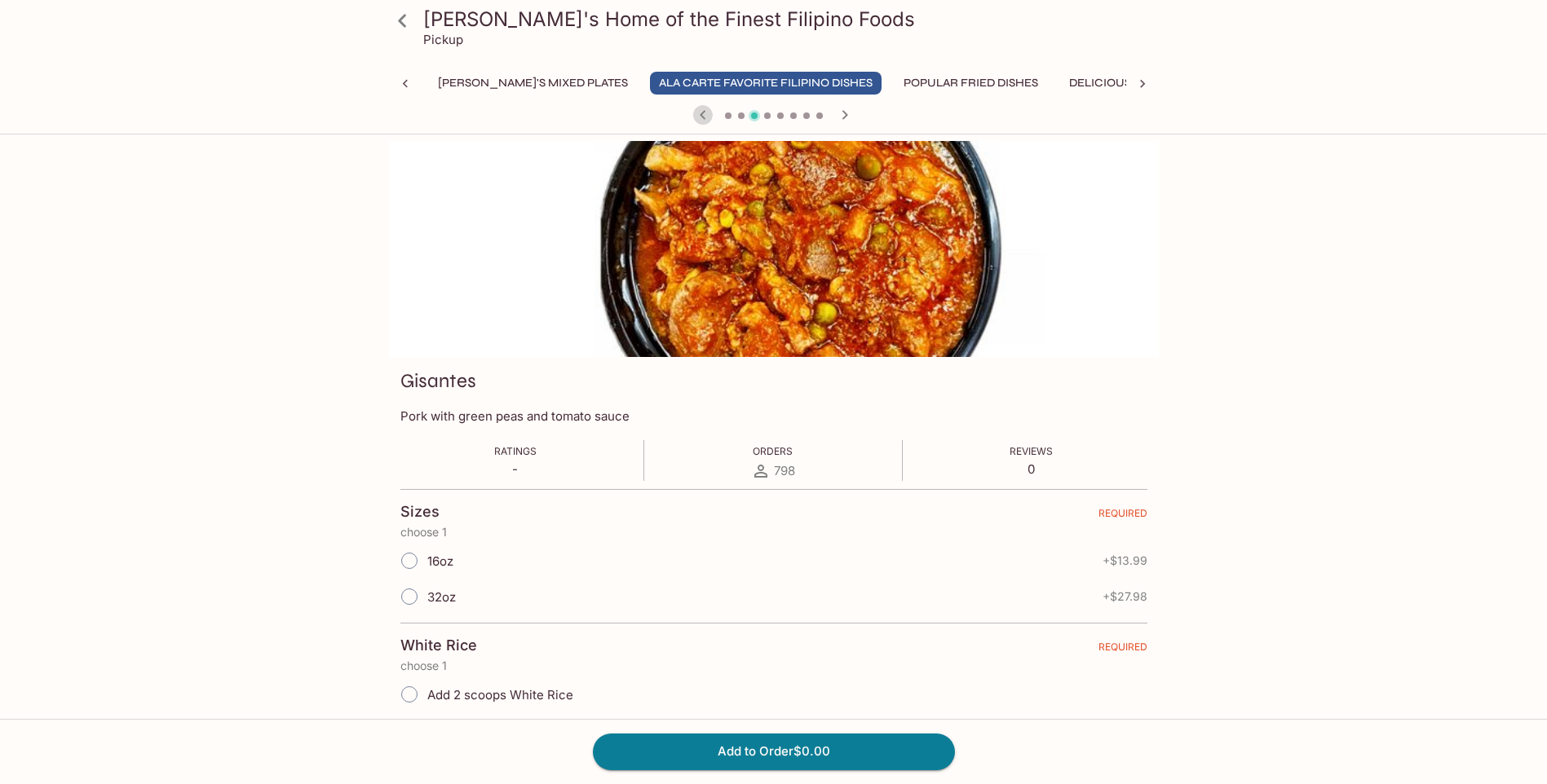
click at [700, 114] on icon "button" at bounding box center [703, 115] width 20 height 20
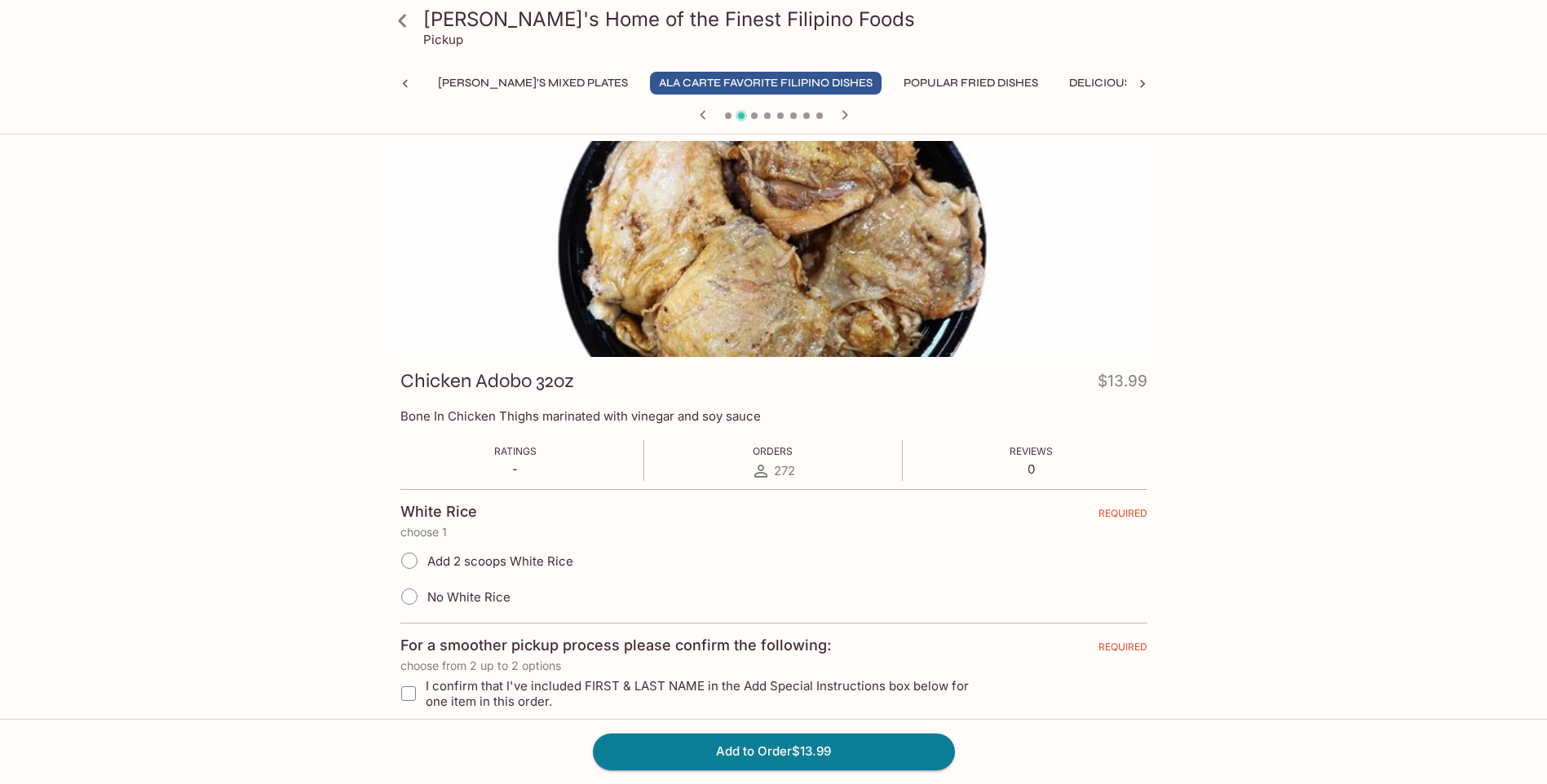
click at [700, 114] on icon "button" at bounding box center [703, 115] width 20 height 20
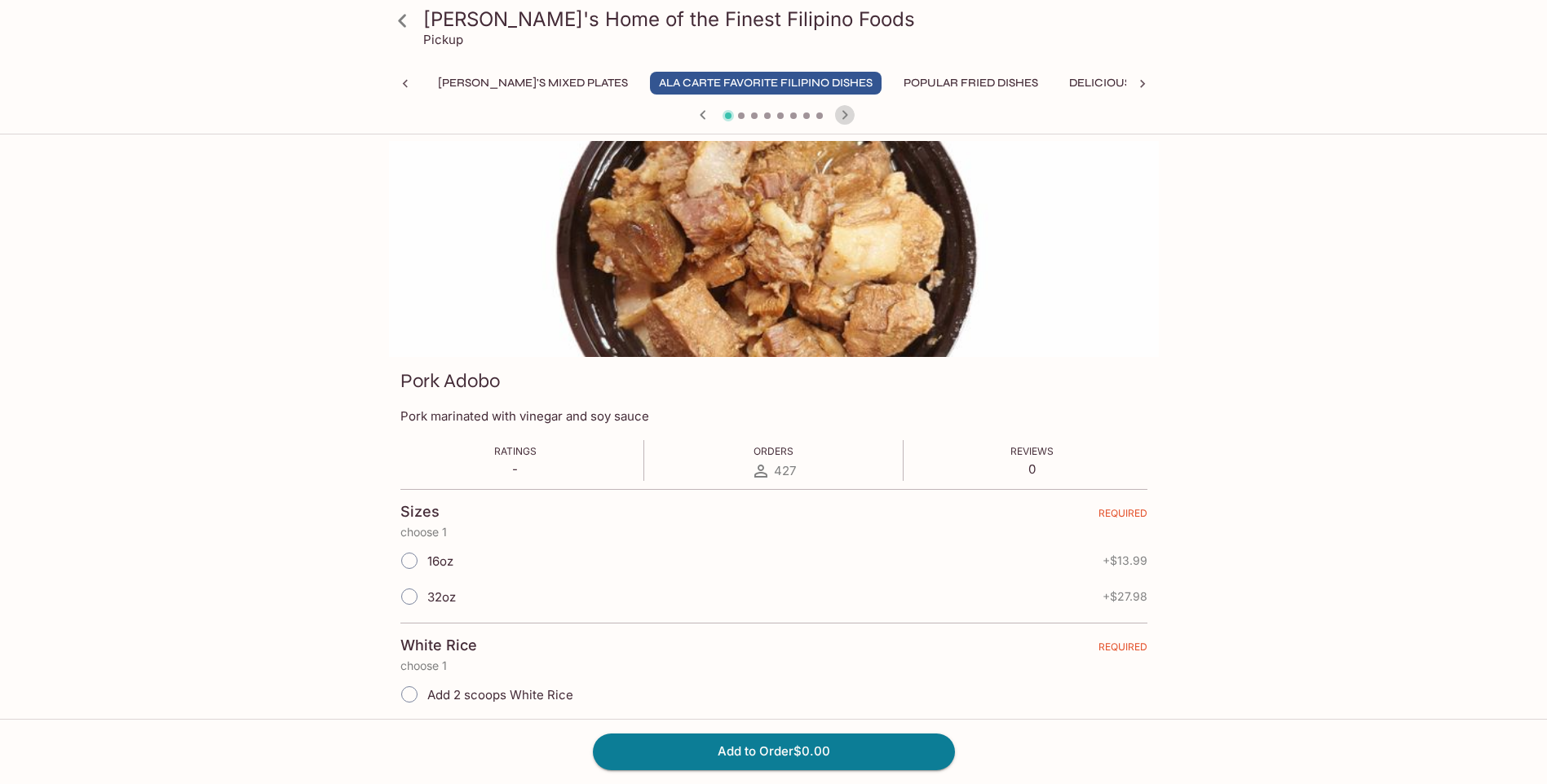
click at [845, 117] on icon "button" at bounding box center [844, 114] width 6 height 9
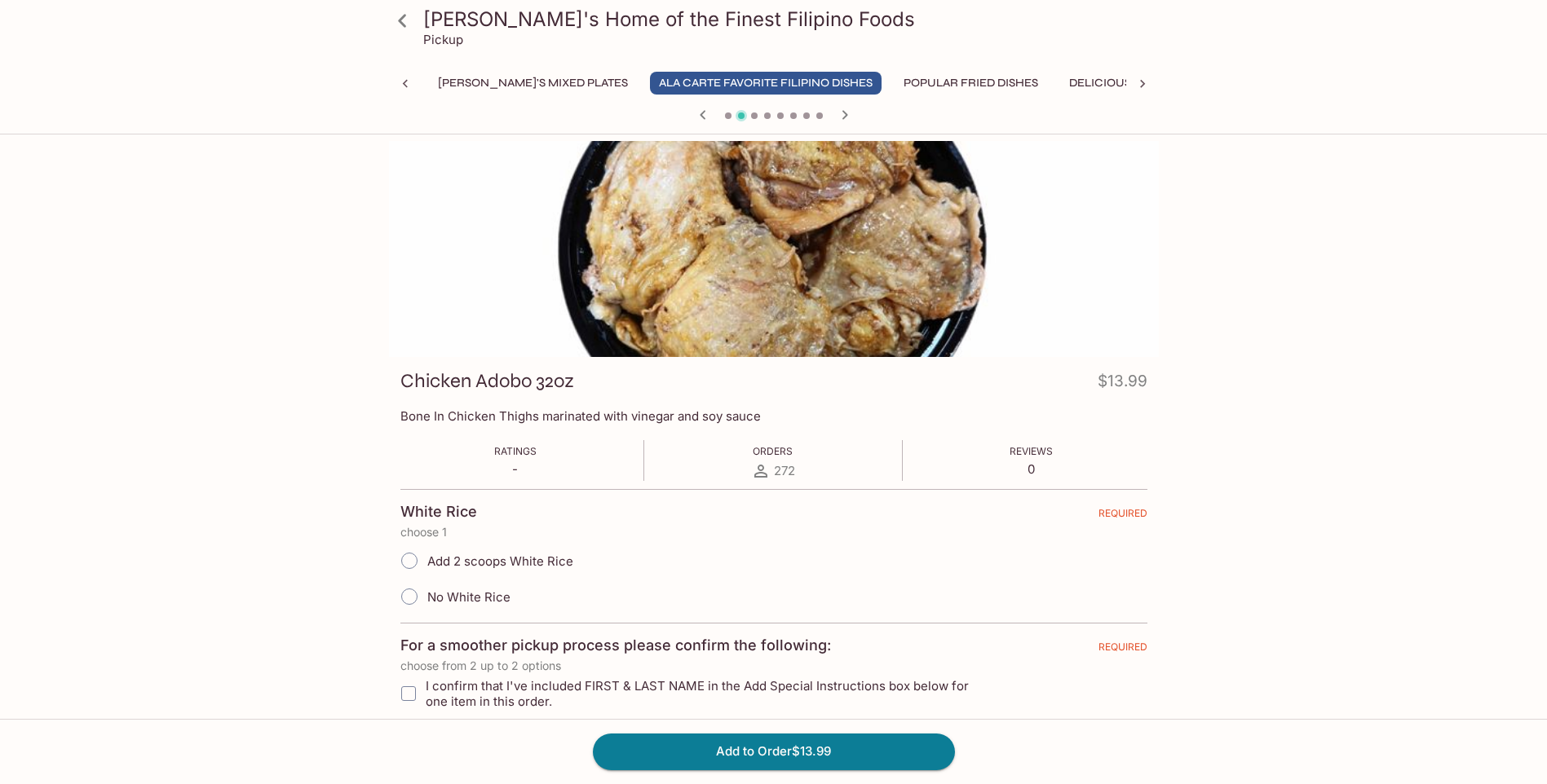
click at [845, 117] on icon "button" at bounding box center [844, 114] width 6 height 9
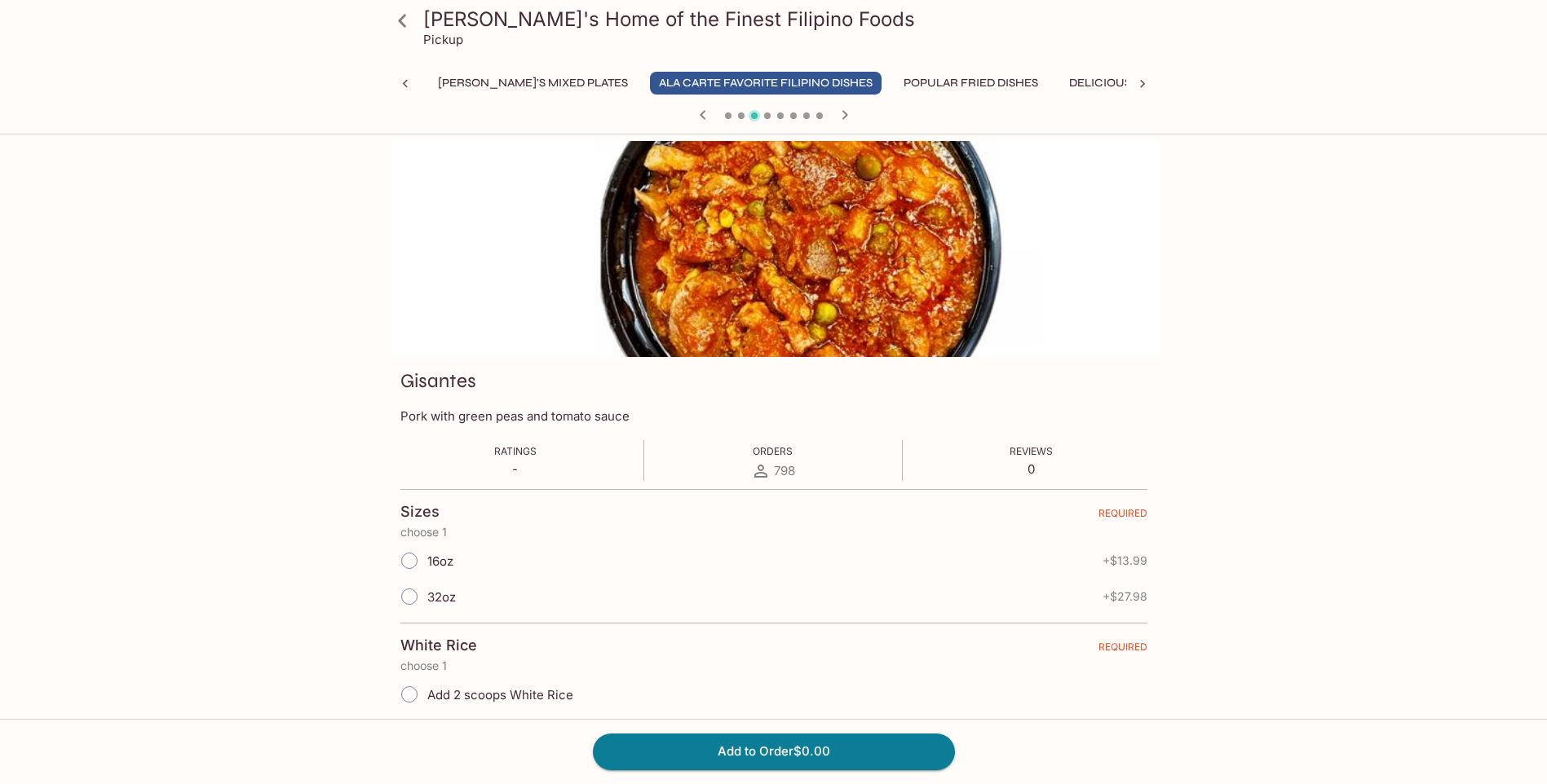
click at [845, 117] on icon "button" at bounding box center [844, 114] width 6 height 9
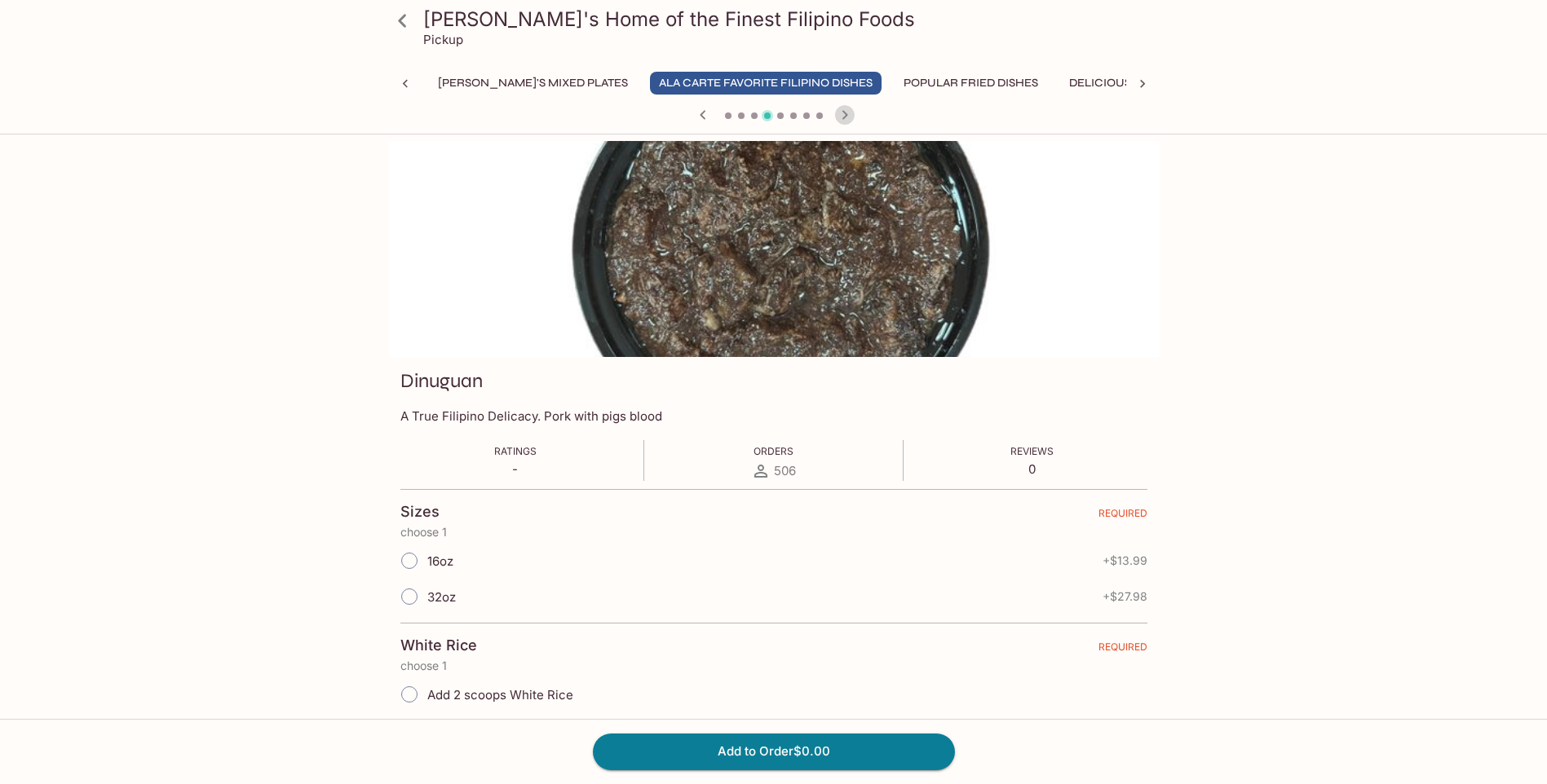
click at [845, 117] on icon "button" at bounding box center [844, 114] width 6 height 9
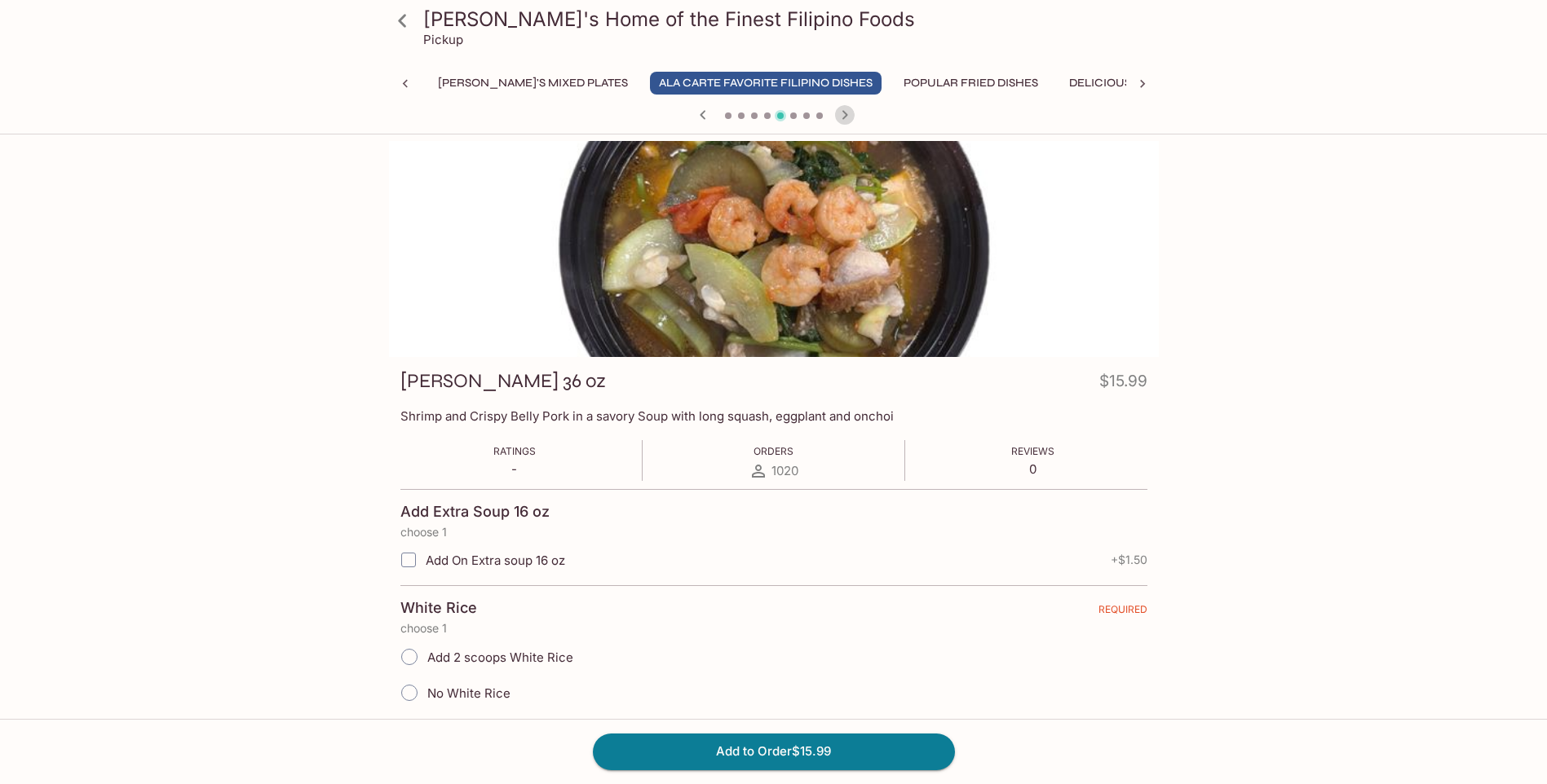
click at [845, 117] on icon "button" at bounding box center [844, 114] width 6 height 9
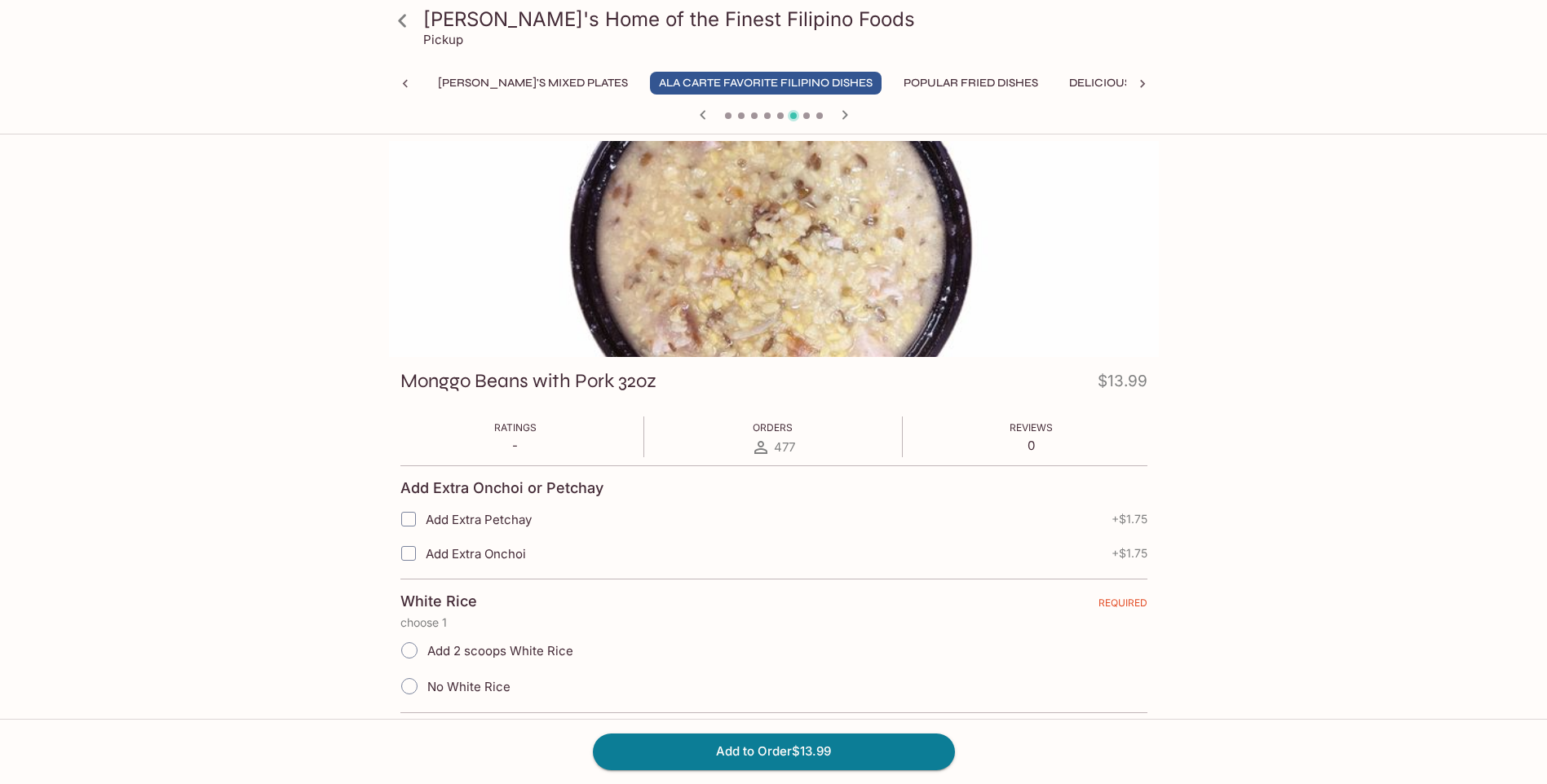
click at [845, 117] on icon "button" at bounding box center [844, 114] width 6 height 9
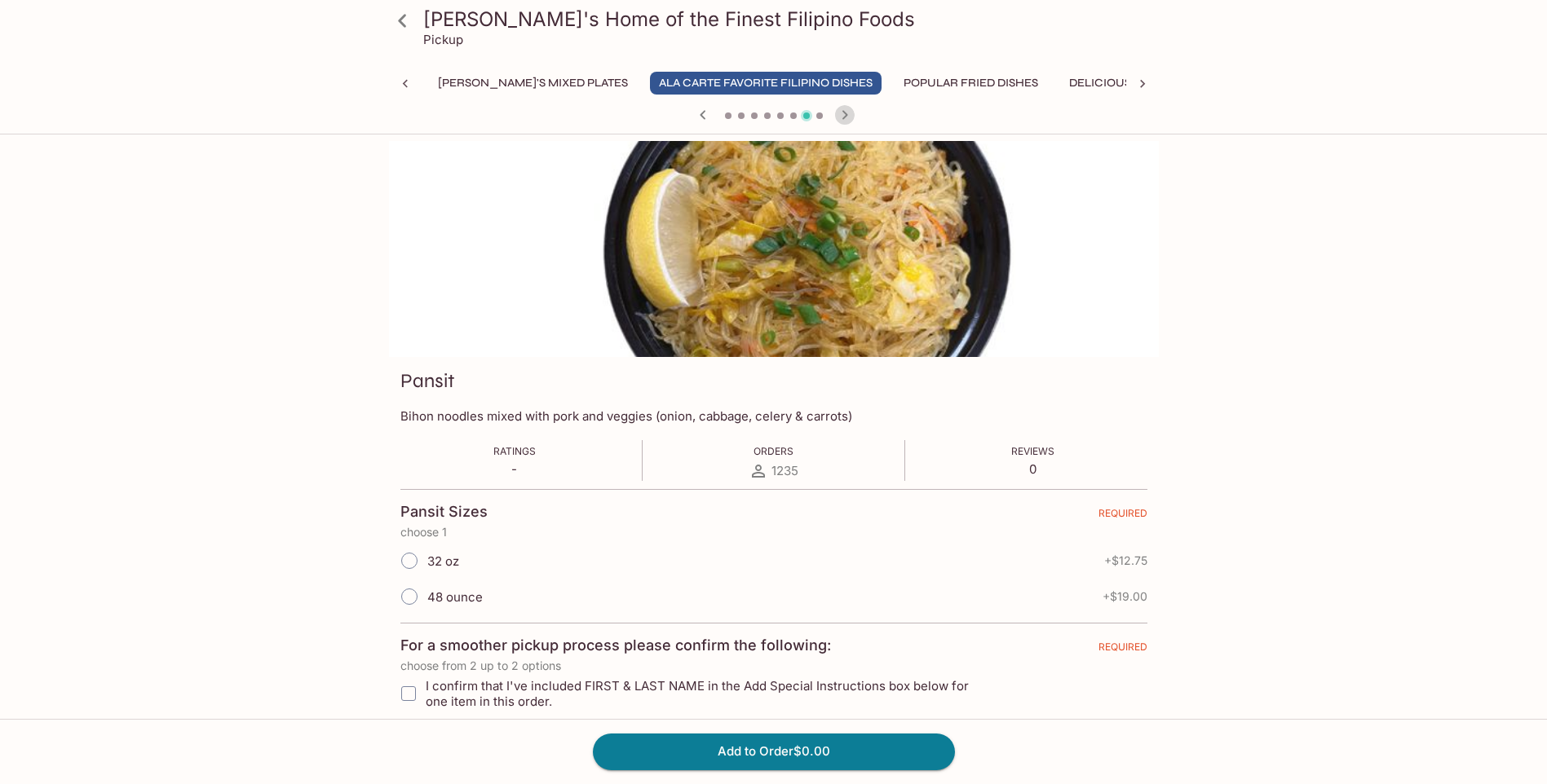
click at [846, 118] on icon "button" at bounding box center [845, 115] width 20 height 20
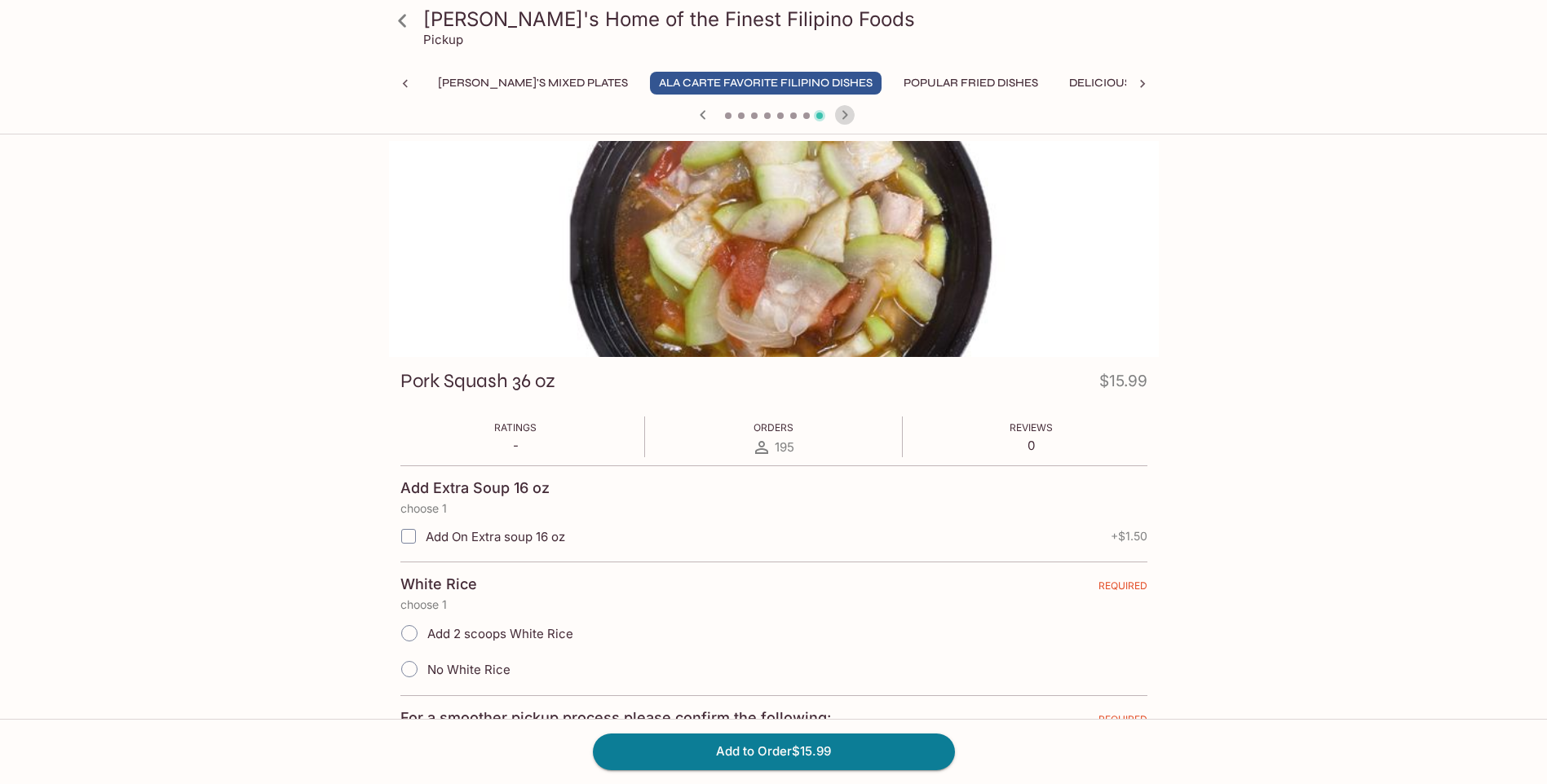
click at [846, 118] on icon "button" at bounding box center [845, 115] width 20 height 20
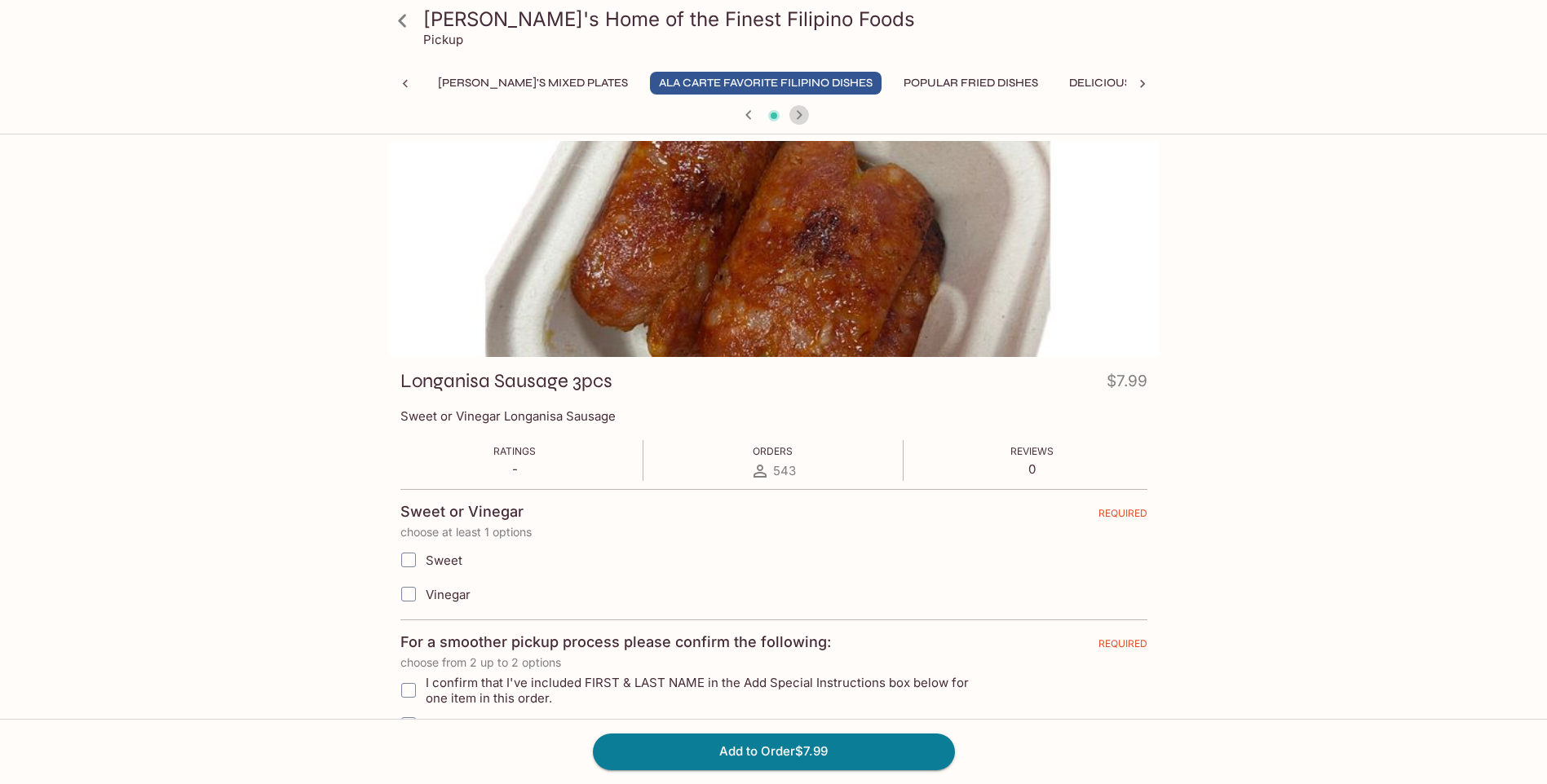
click at [798, 114] on icon "button" at bounding box center [798, 114] width 6 height 9
